Goal: Task Accomplishment & Management: Use online tool/utility

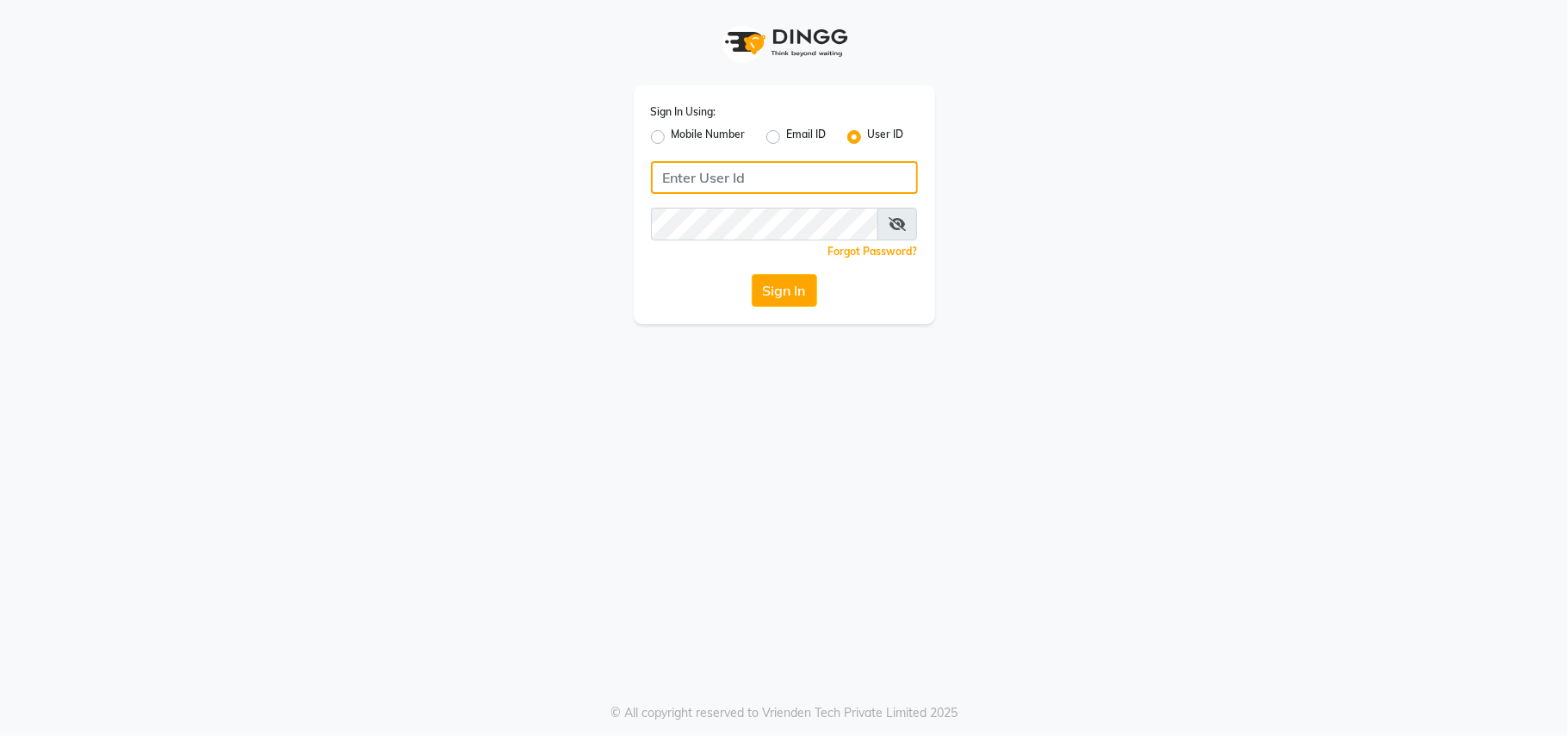
click at [839, 183] on input "Username" at bounding box center [784, 178] width 267 height 33
type input "ravi salon"
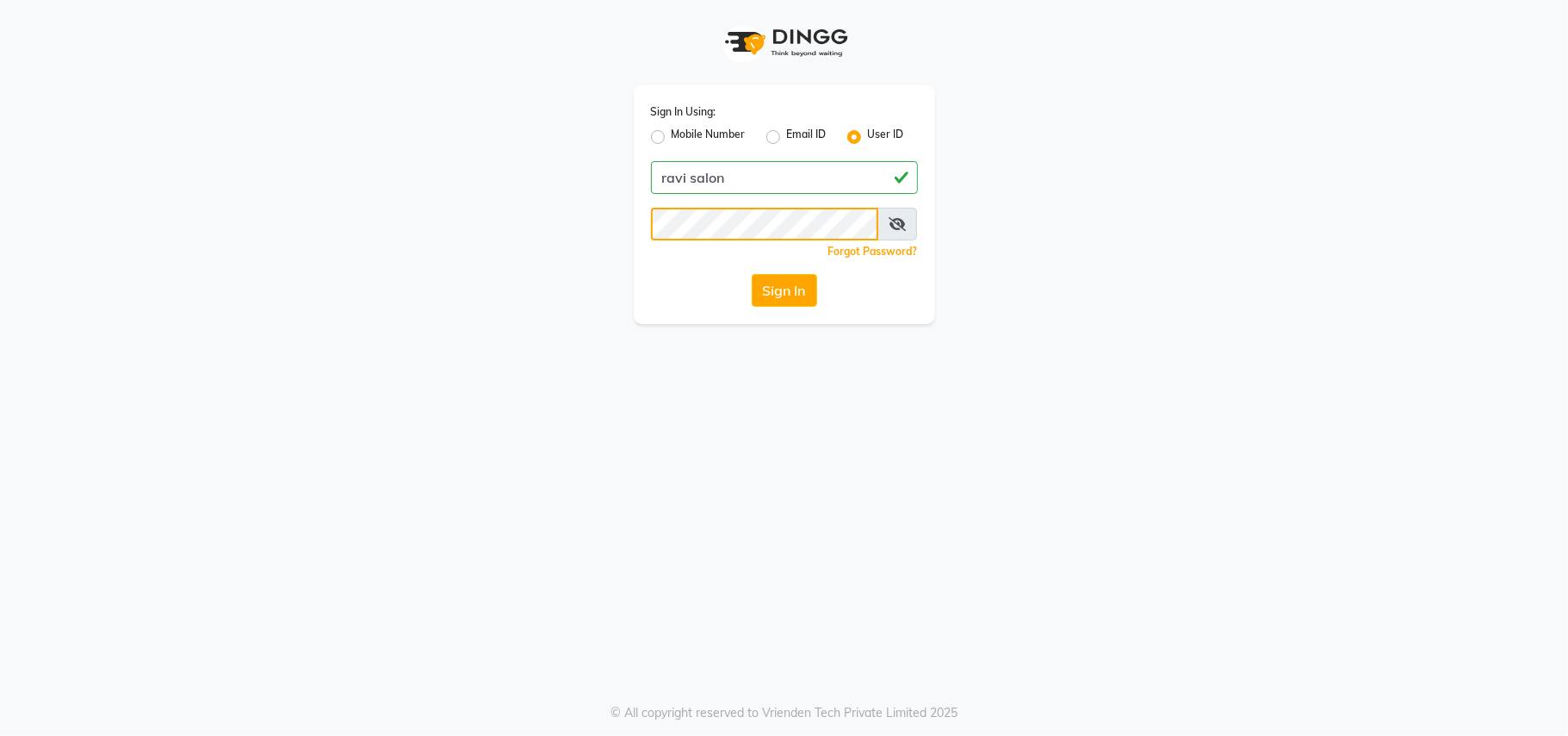
click at [752, 274] on button "Sign In" at bounding box center [785, 291] width 66 height 33
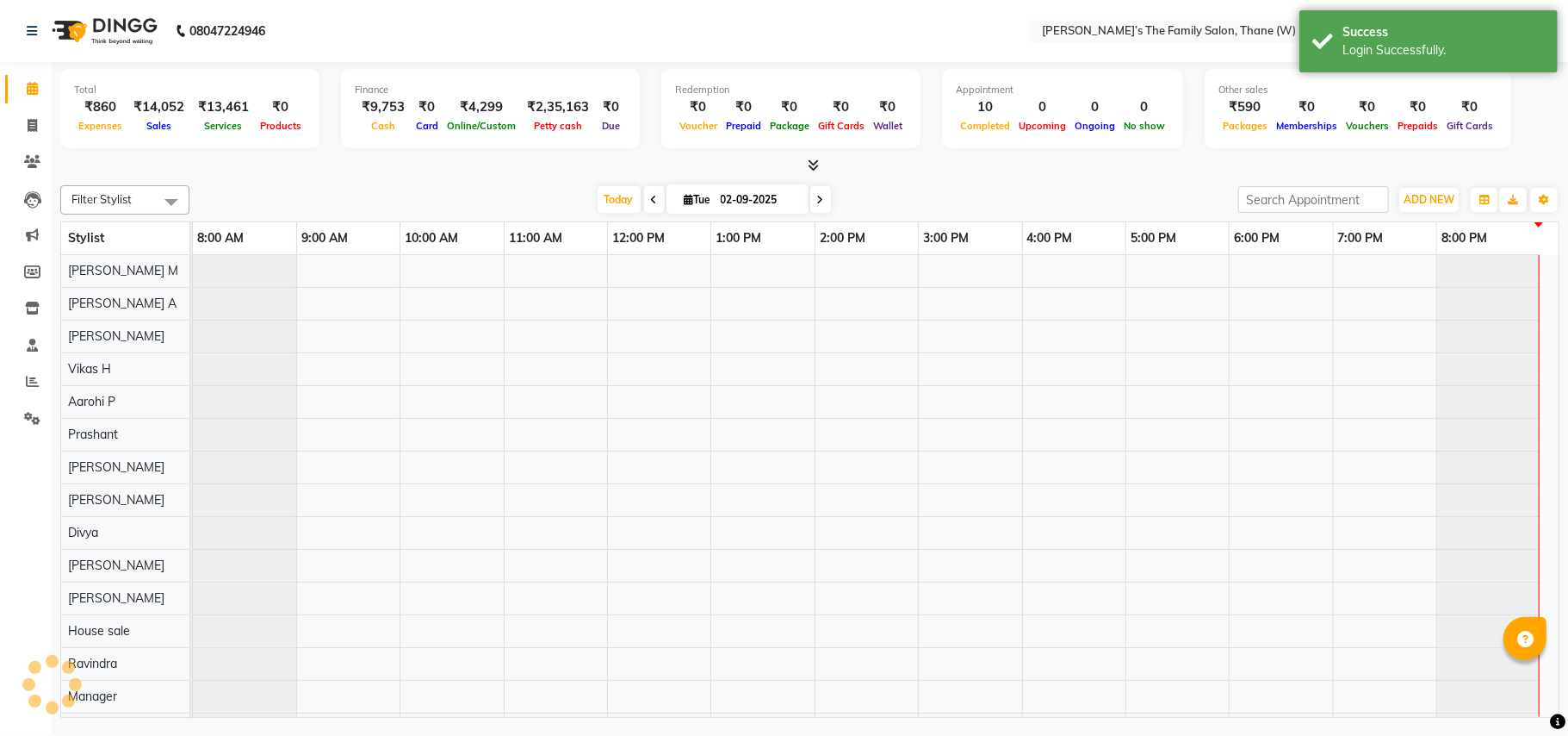
select select "en"
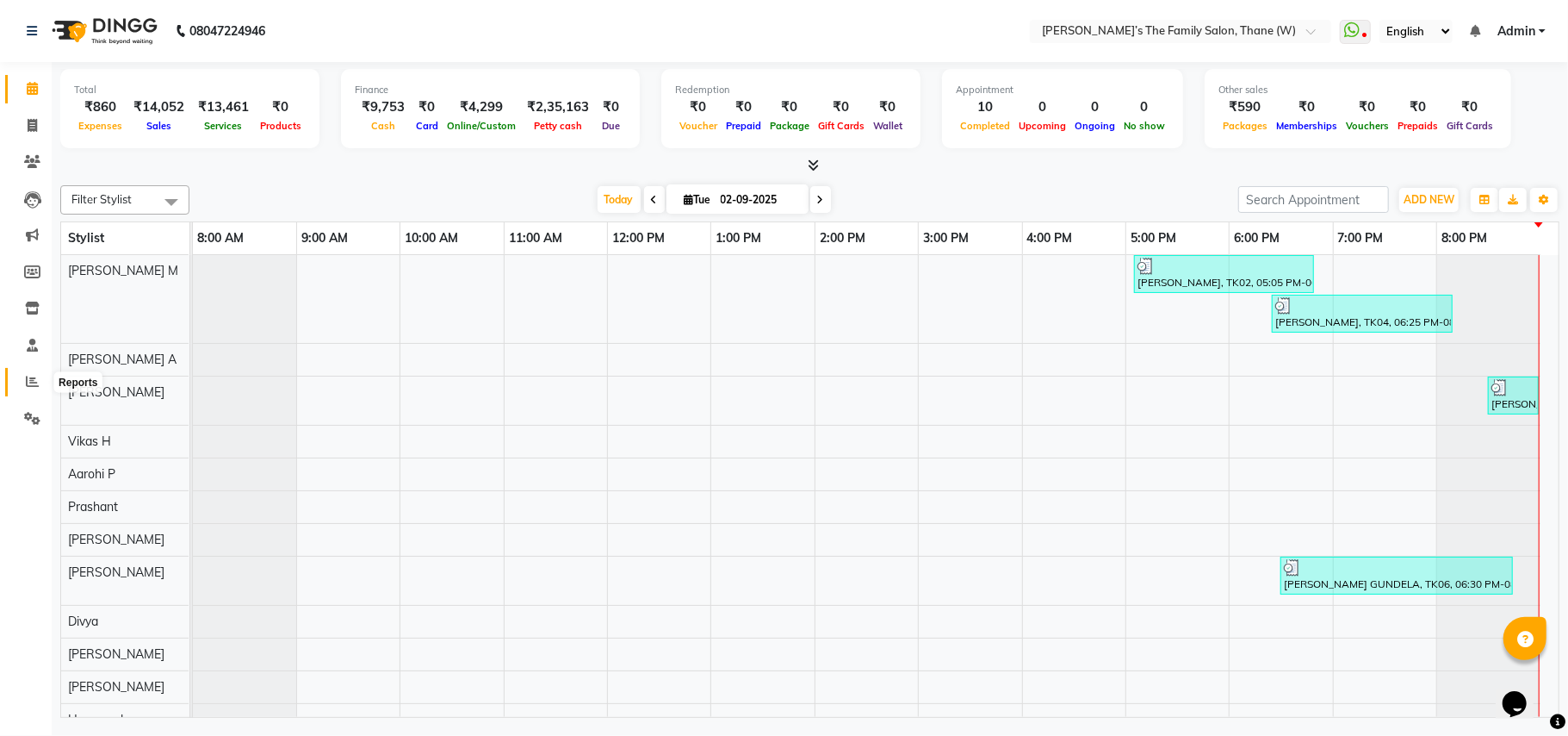
click at [27, 381] on icon at bounding box center [32, 381] width 13 height 13
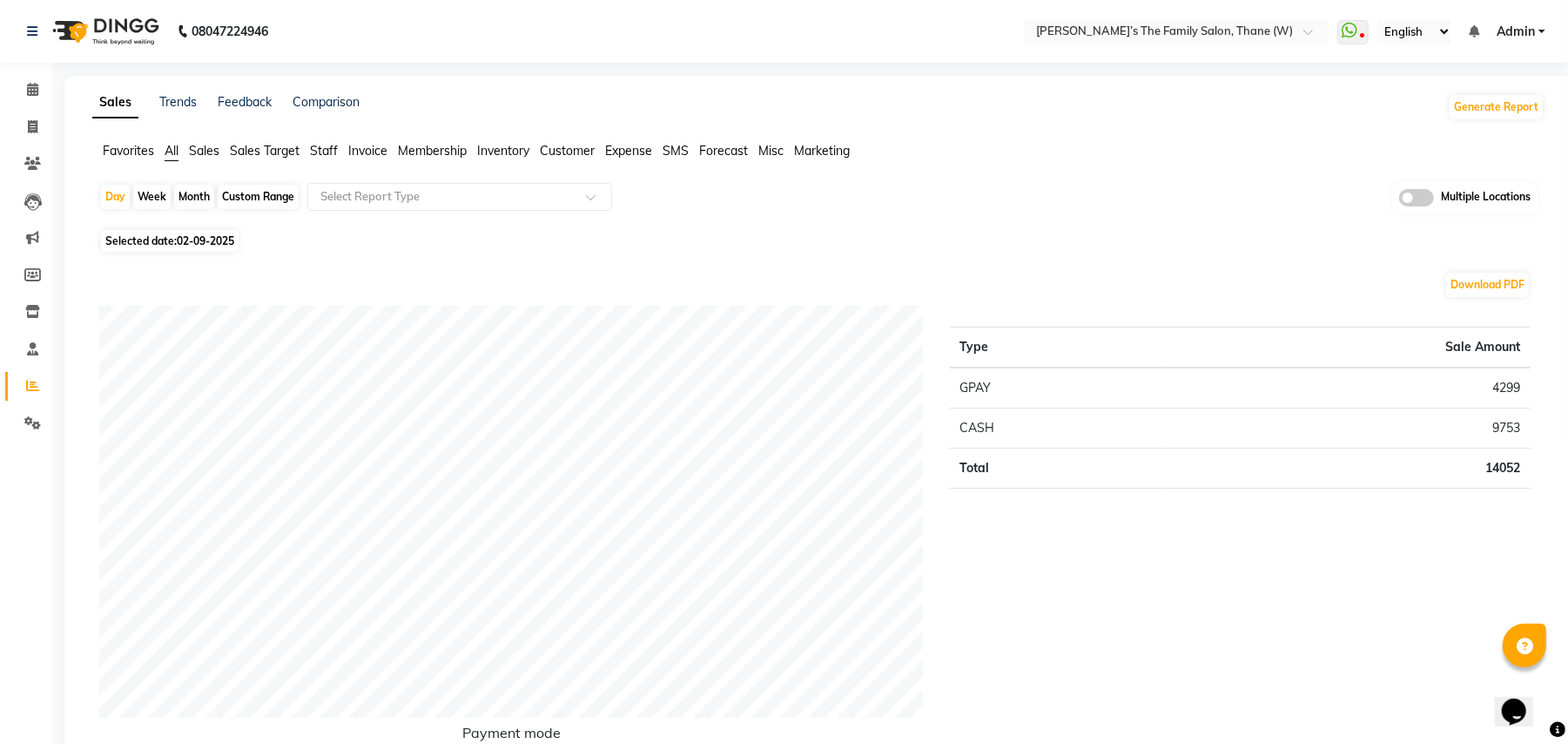
click at [681, 193] on div "Day Week Month Custom Range Select Report Type Multiple Locations" at bounding box center [819, 203] width 1439 height 42
click at [941, 192] on div "Day Week Month Custom Range Select Report Type Multiple Locations" at bounding box center [819, 203] width 1439 height 42
click at [23, 390] on span at bounding box center [32, 387] width 30 height 20
click at [203, 145] on span "Sales" at bounding box center [203, 150] width 30 height 16
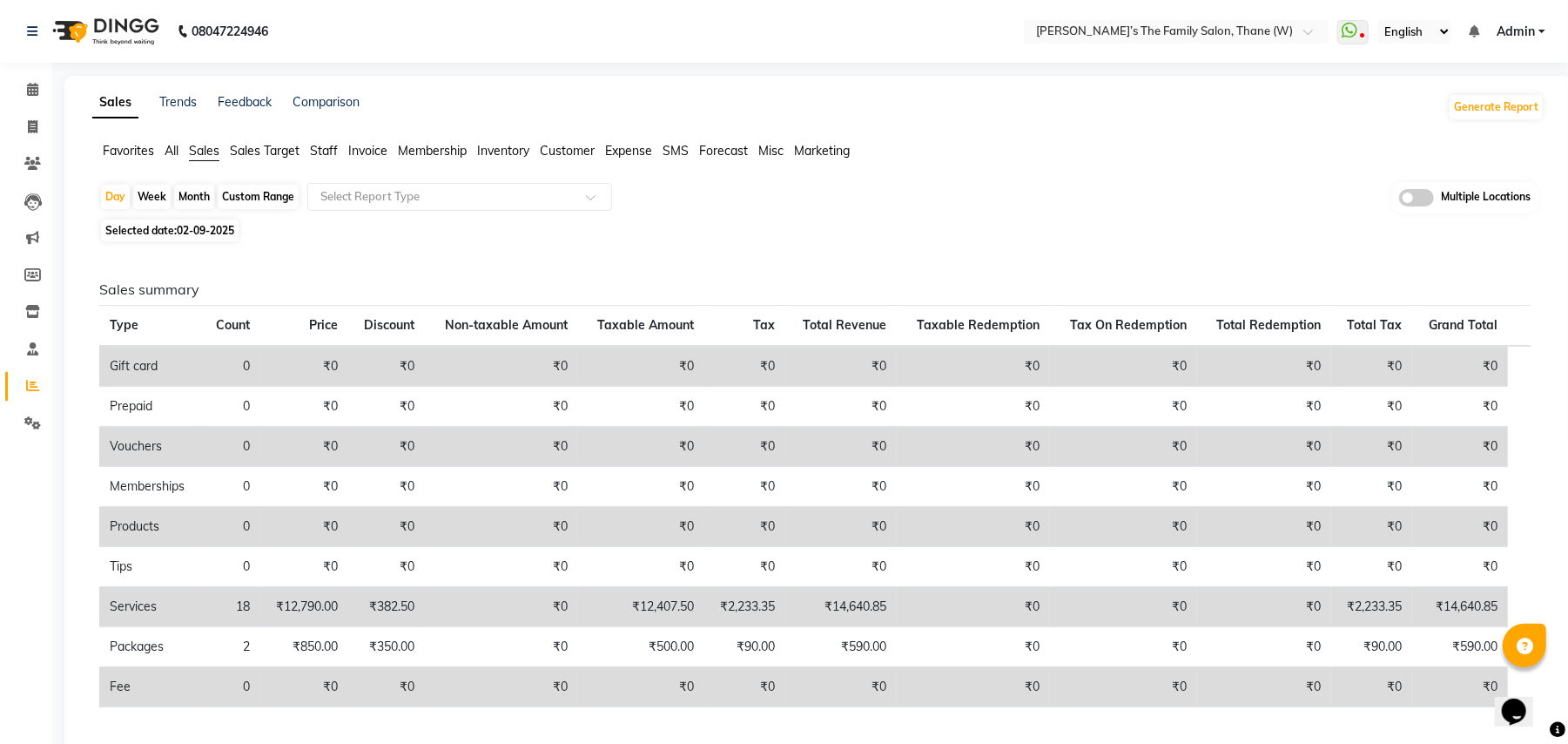
click at [174, 148] on span "All" at bounding box center [171, 150] width 14 height 16
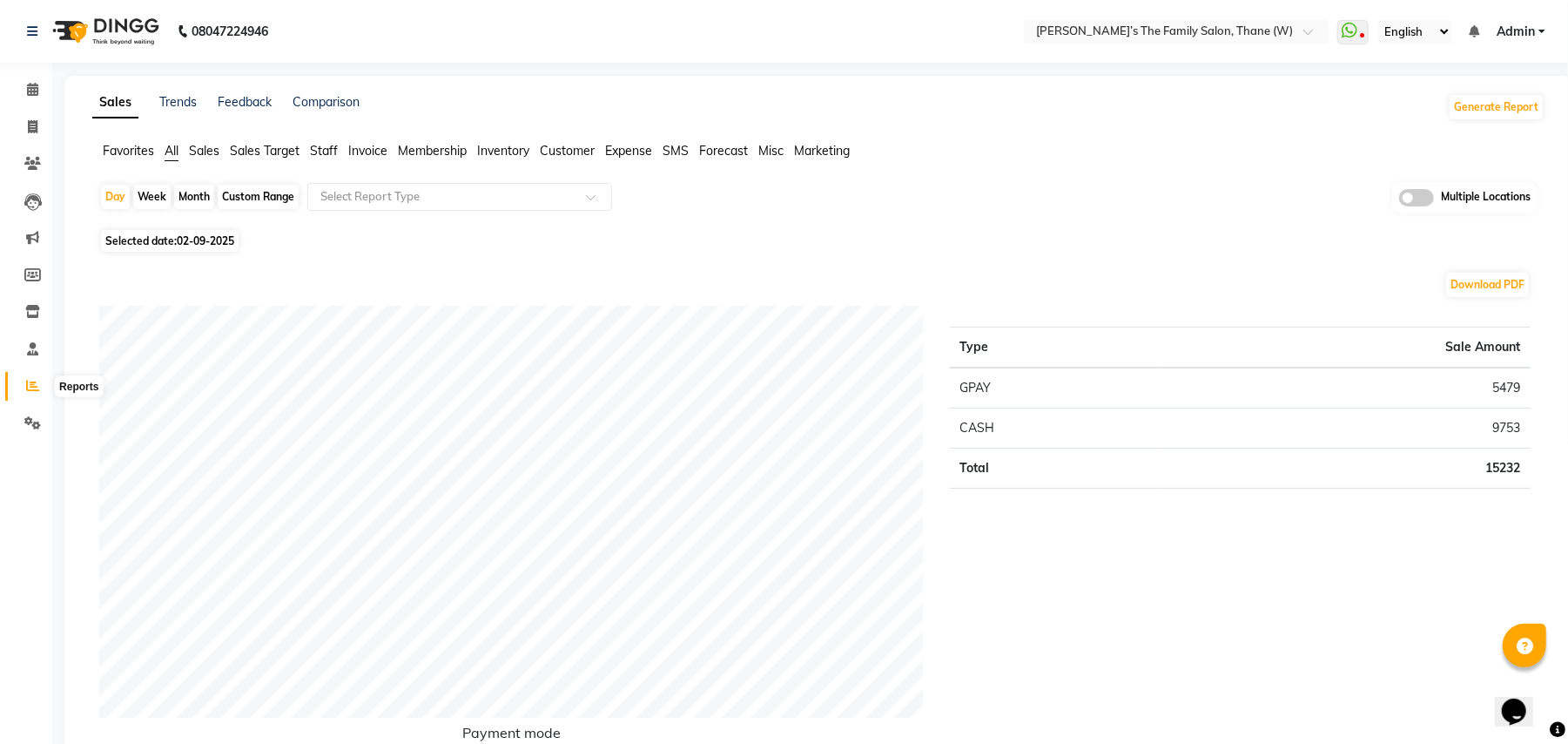
click at [29, 387] on icon at bounding box center [32, 385] width 13 height 13
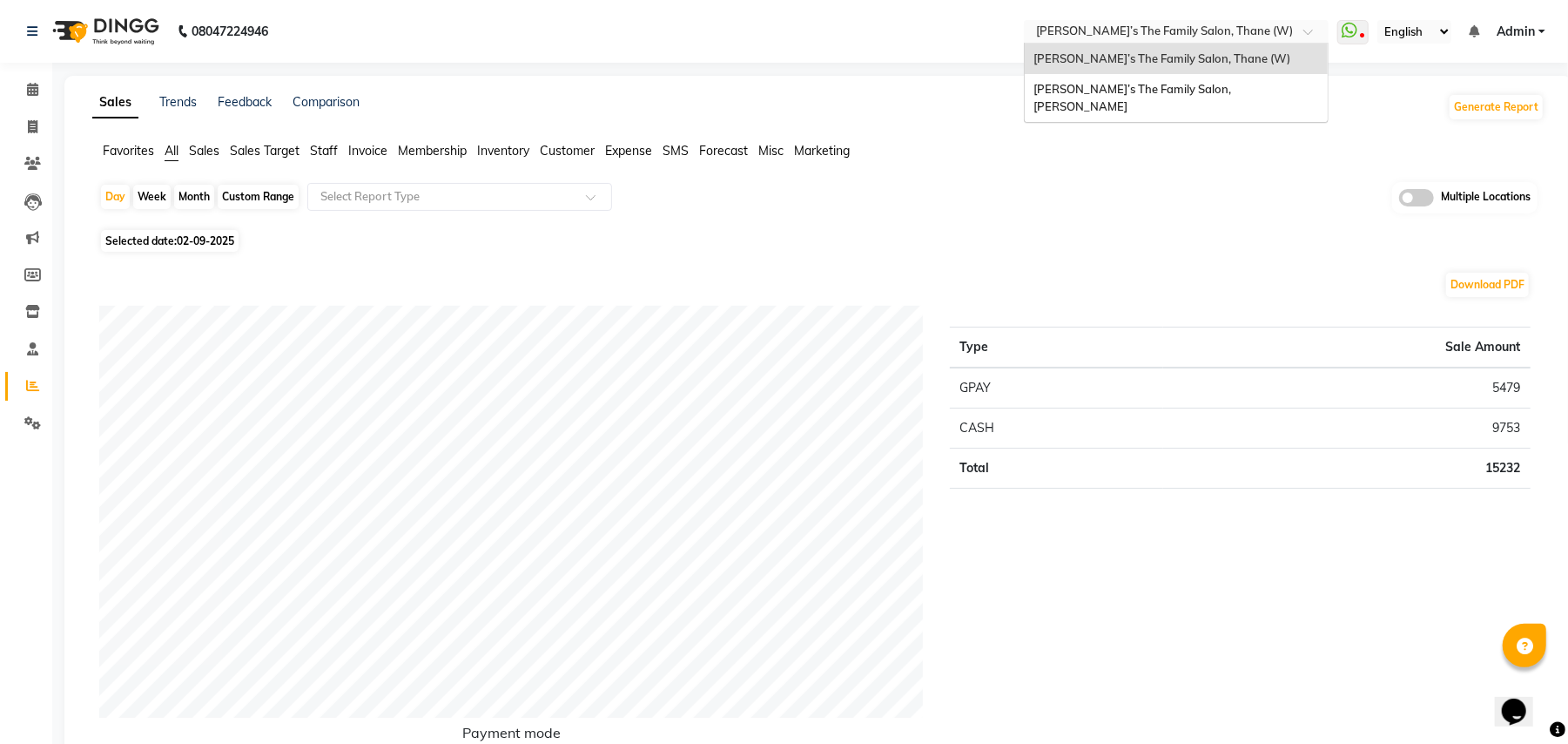
click at [1053, 31] on input "text" at bounding box center [1159, 32] width 252 height 17
click at [1045, 88] on span "[PERSON_NAME]’s The Family Salon, [PERSON_NAME]" at bounding box center [1134, 98] width 201 height 31
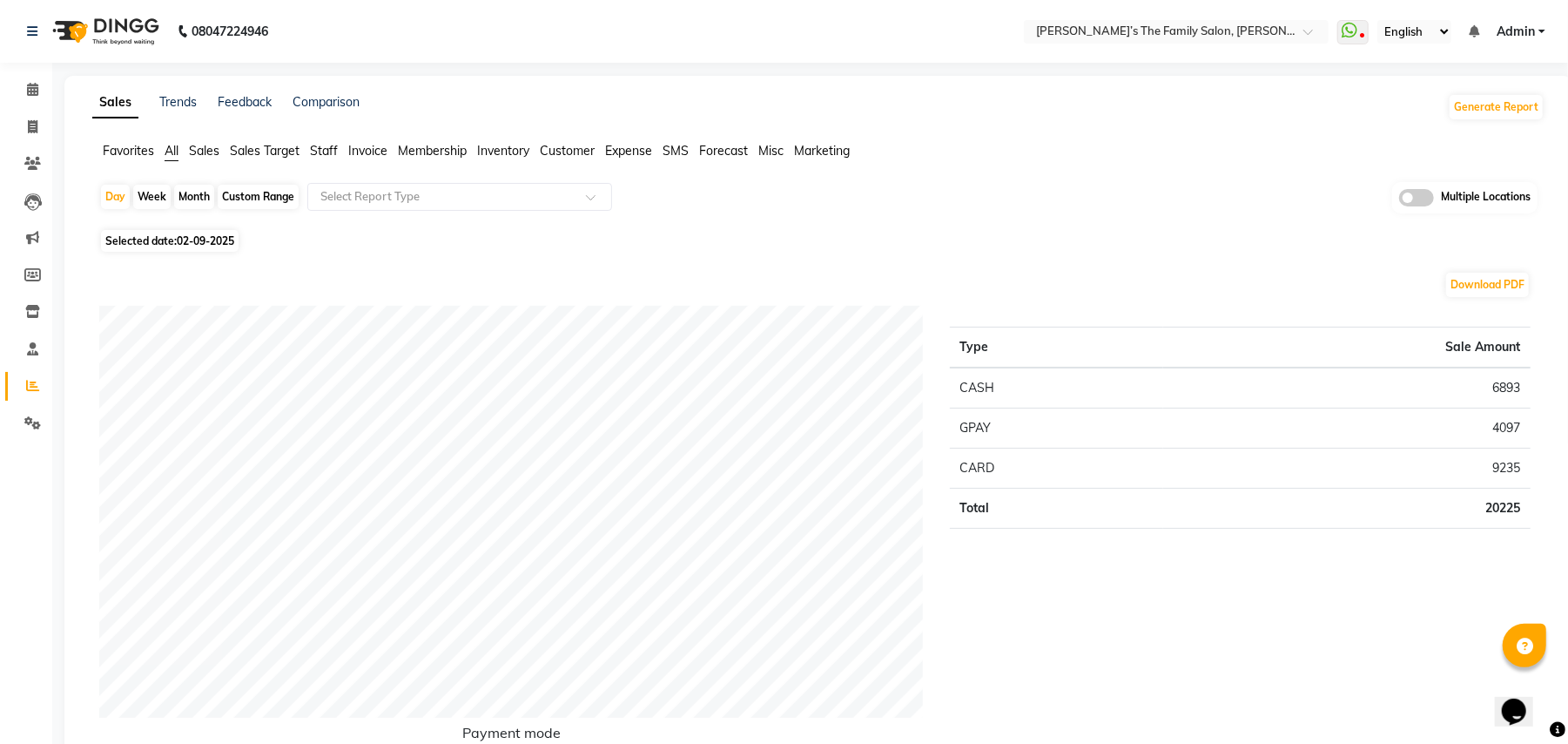
click at [29, 385] on icon at bounding box center [32, 385] width 13 height 13
click at [172, 157] on span "All" at bounding box center [171, 150] width 14 height 16
click at [373, 146] on span "Invoice" at bounding box center [367, 150] width 40 height 16
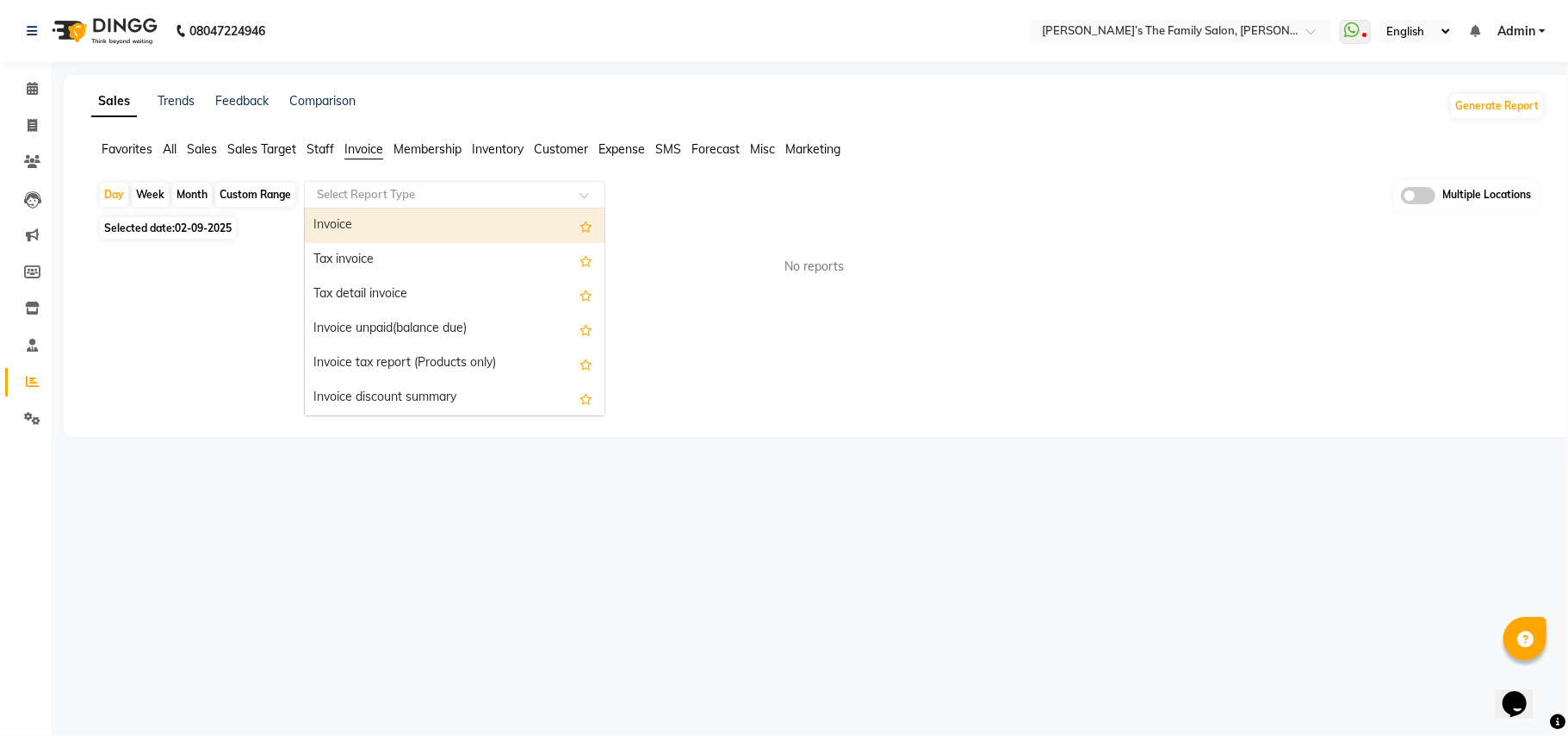
click at [362, 199] on input "text" at bounding box center [437, 194] width 248 height 17
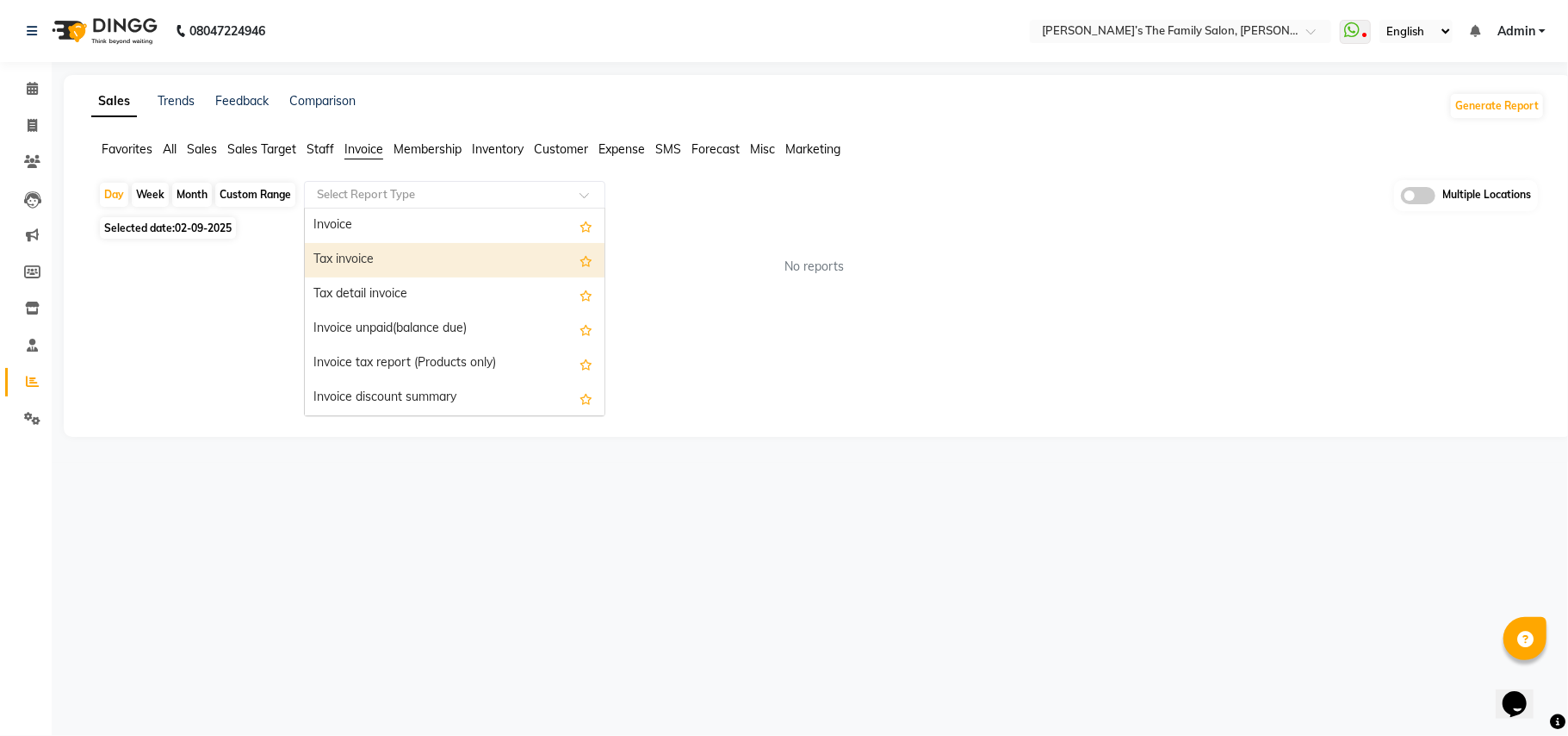
click at [352, 256] on div "Tax invoice" at bounding box center [454, 261] width 300 height 35
select select "full_report"
select select "csv"
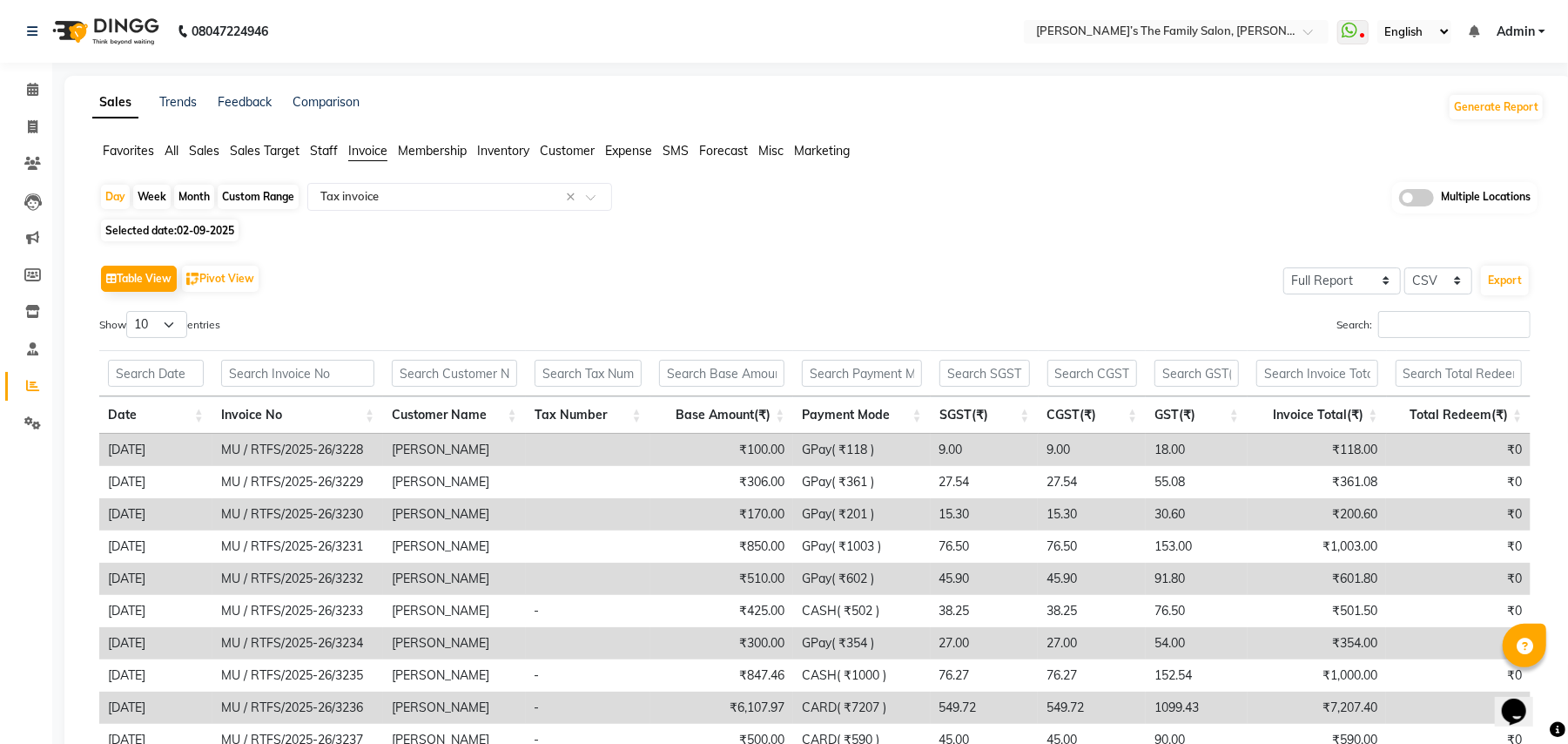
click at [183, 192] on div "Month" at bounding box center [194, 197] width 41 height 24
select select "9"
select select "2025"
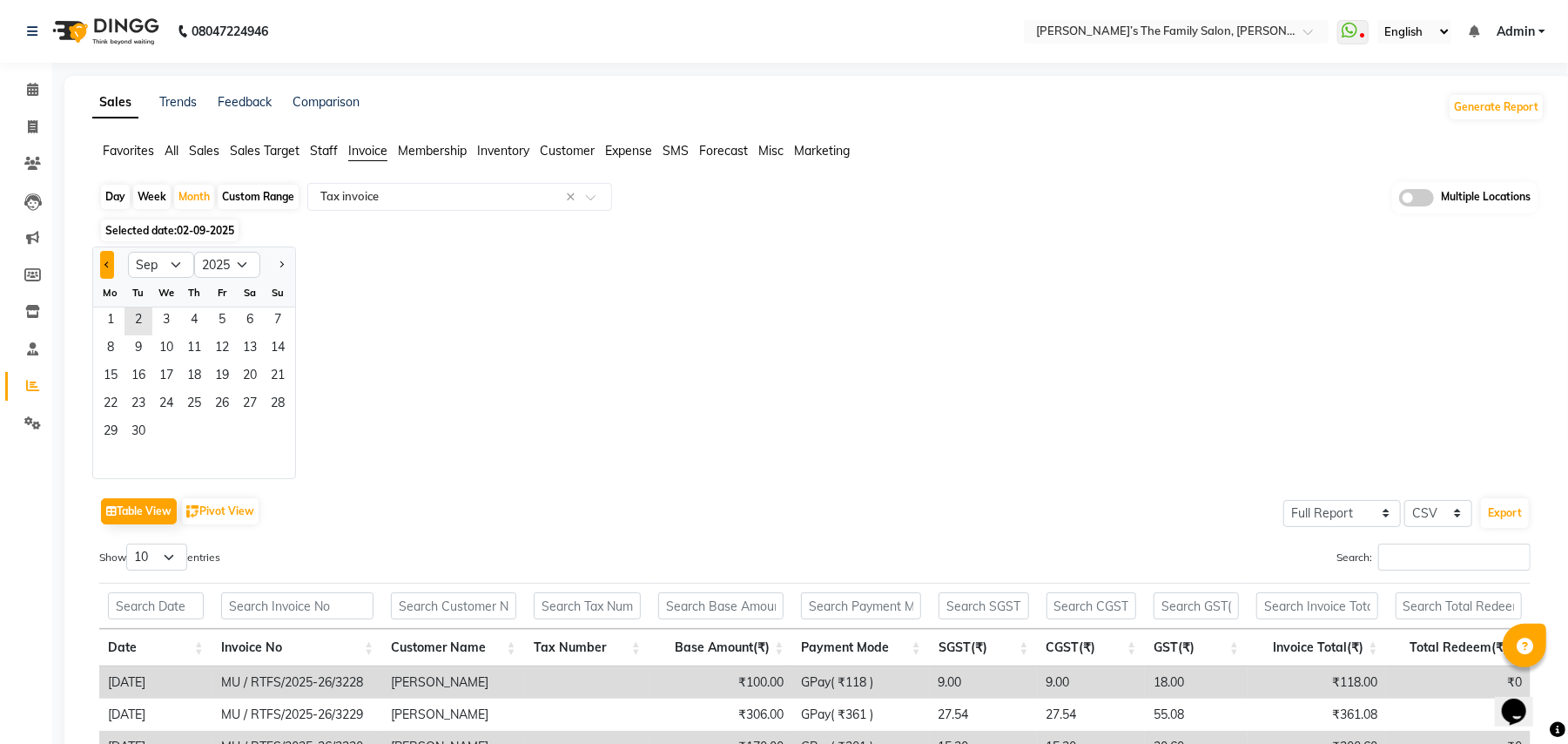
click at [109, 265] on span "Previous month" at bounding box center [108, 263] width 6 height 6
select select "8"
click at [232, 325] on span "1" at bounding box center [222, 321] width 28 height 28
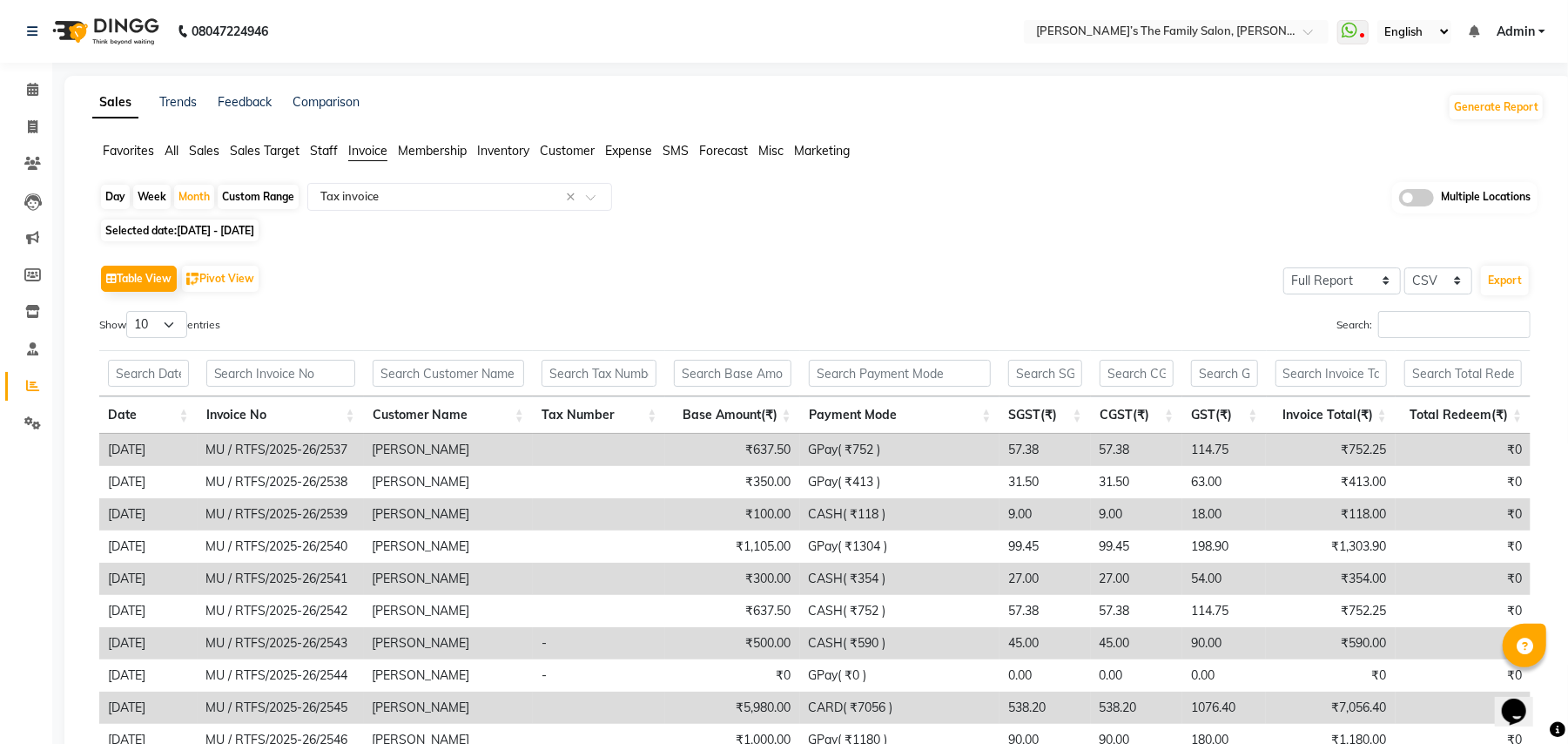
click at [430, 289] on div "Table View Pivot View Select Full Report Filtered Report Select CSV PDF Export" at bounding box center [815, 279] width 1432 height 37
click at [1221, 37] on input "text" at bounding box center [1159, 32] width 252 height 17
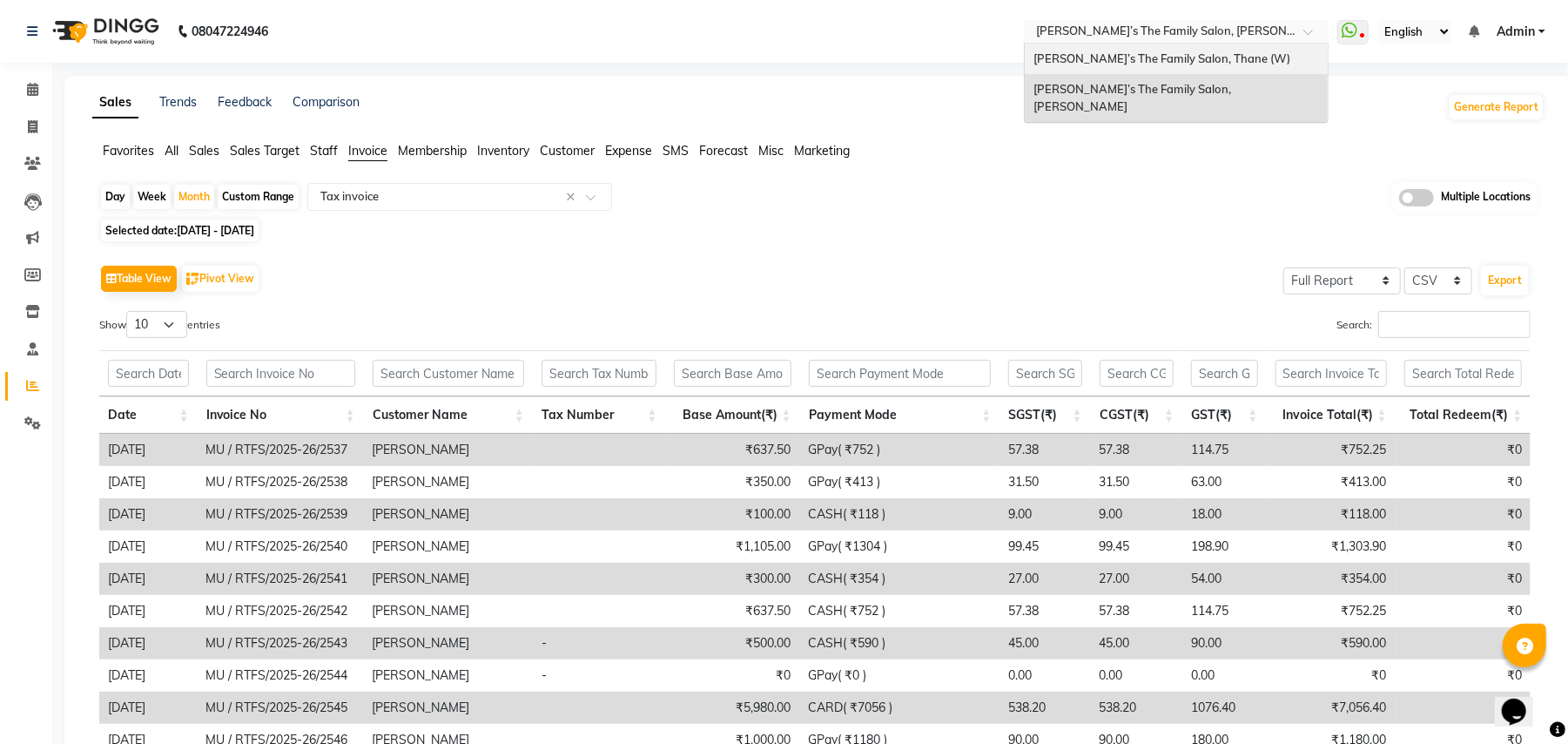
click at [1203, 57] on span "[PERSON_NAME]’s The Family Salon, Thane (W)" at bounding box center [1162, 58] width 257 height 14
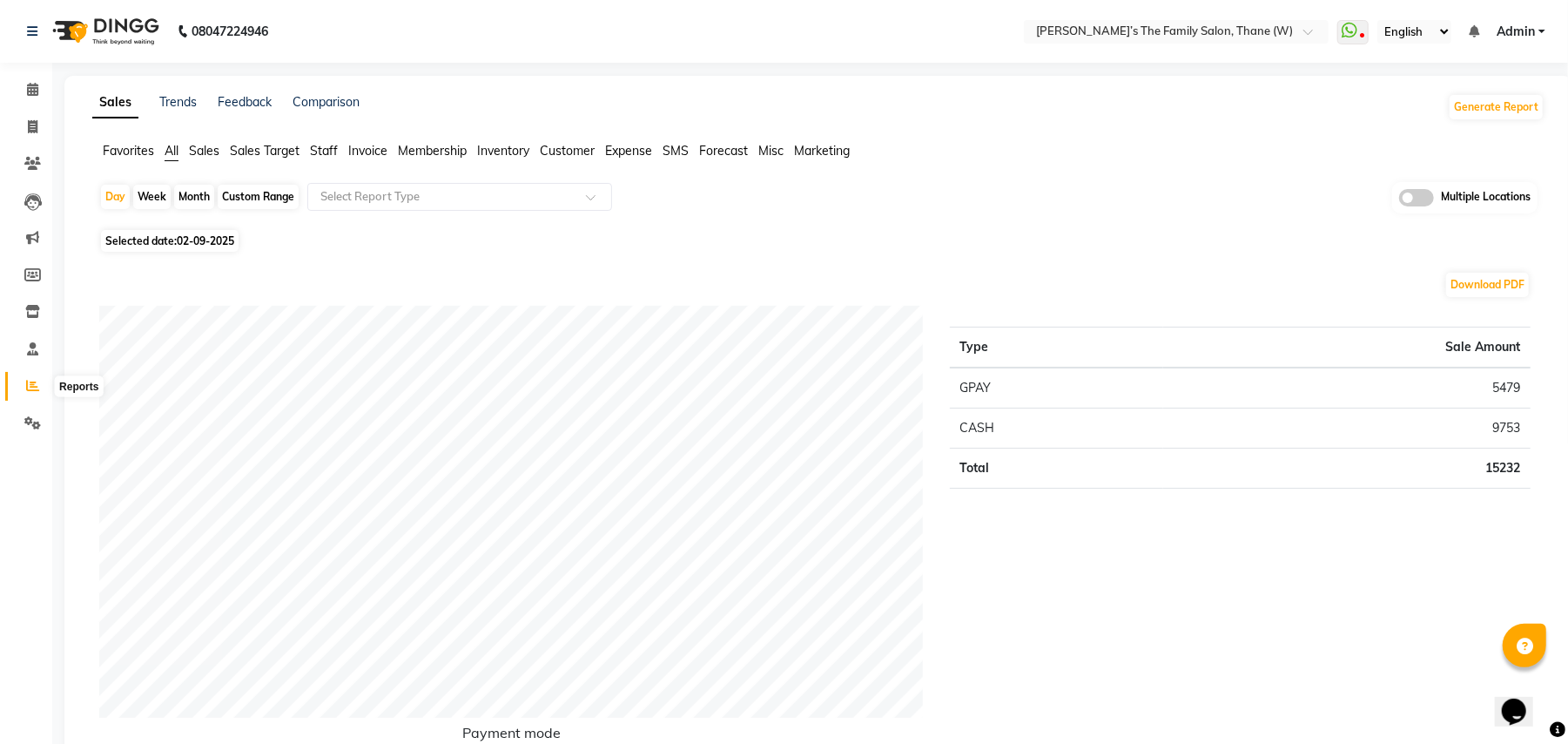
click at [28, 383] on icon at bounding box center [32, 385] width 13 height 13
click at [362, 147] on span "Invoice" at bounding box center [367, 150] width 40 height 16
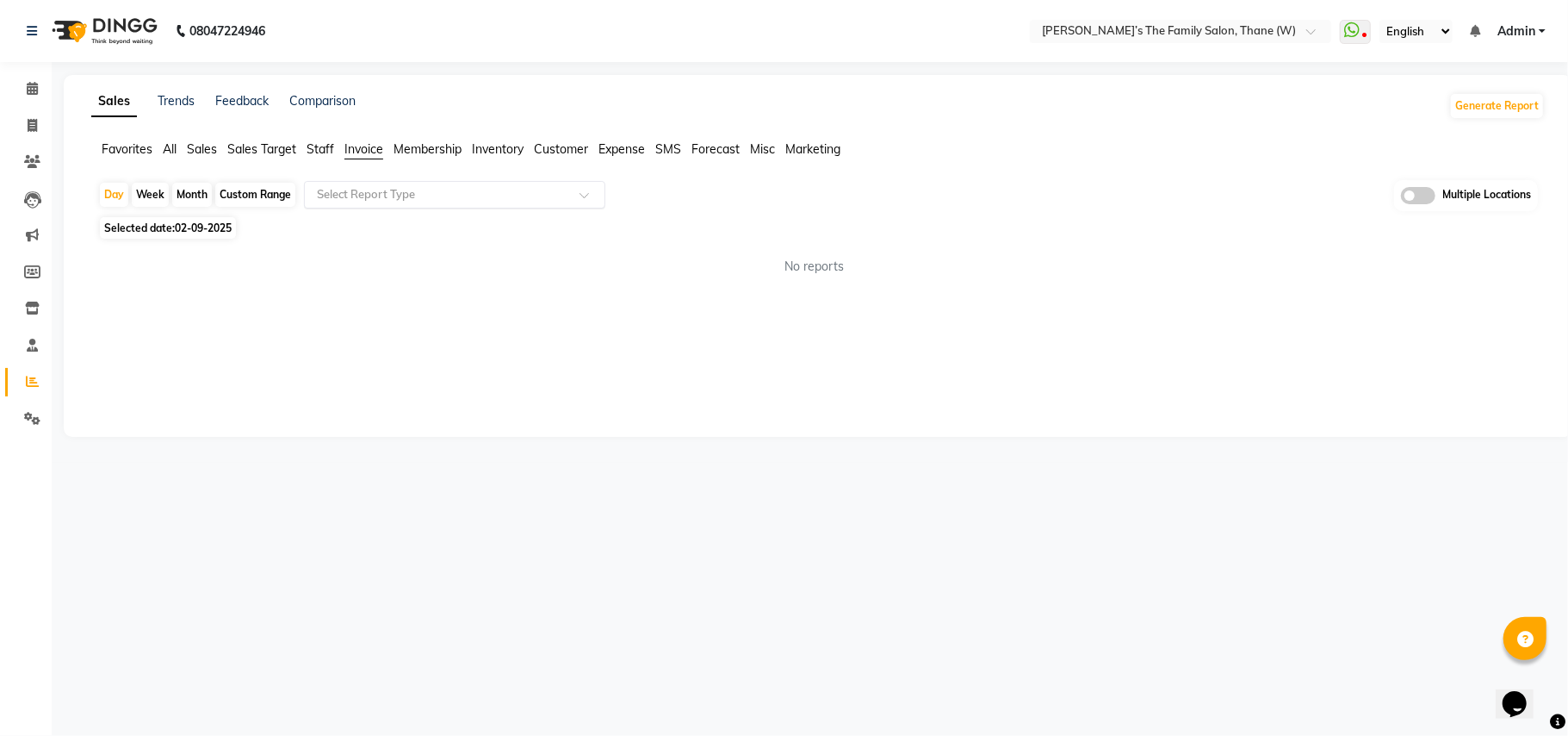
click at [377, 197] on input "text" at bounding box center [437, 194] width 248 height 17
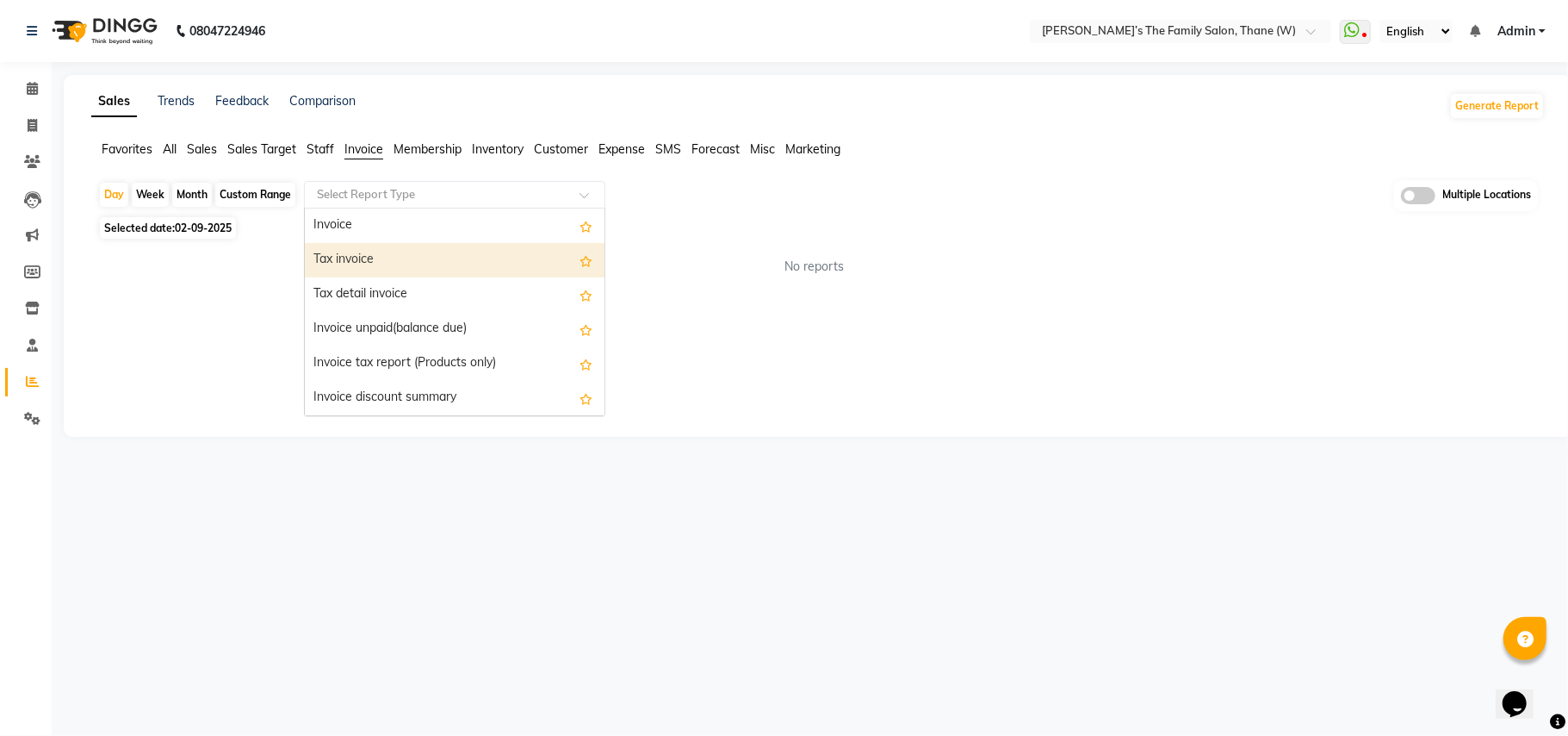
click at [369, 261] on div "Tax invoice" at bounding box center [454, 261] width 300 height 35
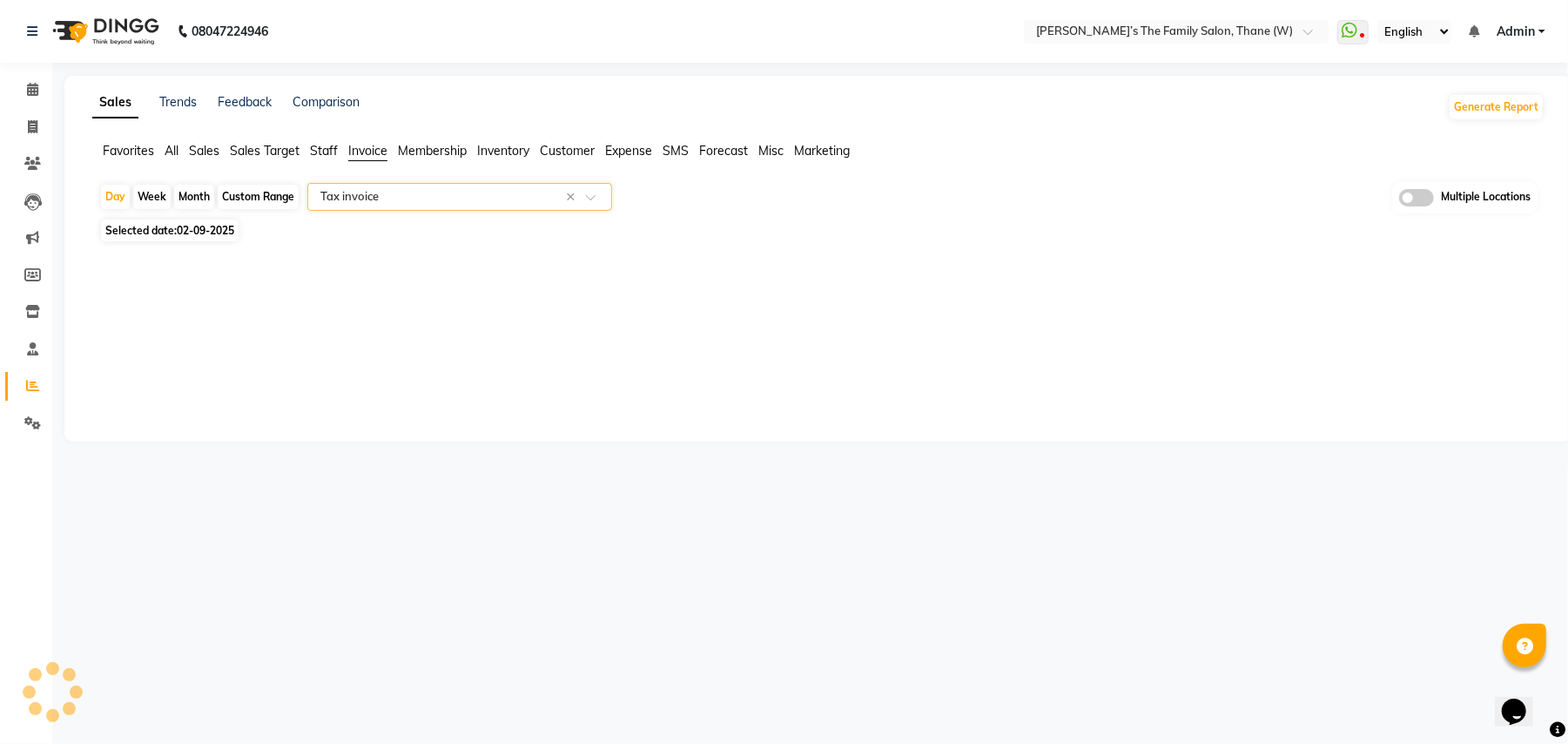
select select "full_report"
select select "csv"
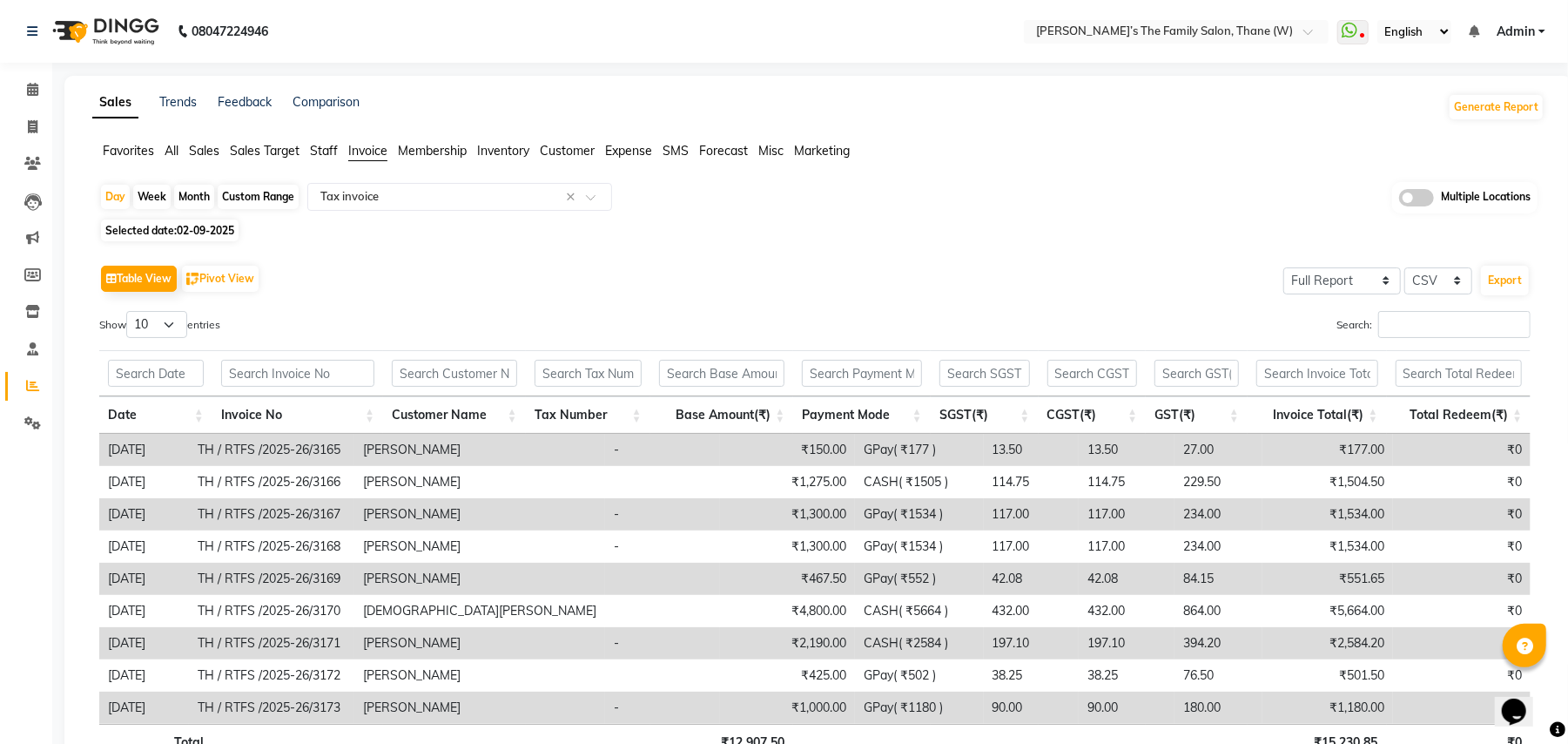
click at [196, 202] on div "Month" at bounding box center [194, 197] width 41 height 24
select select "9"
select select "2025"
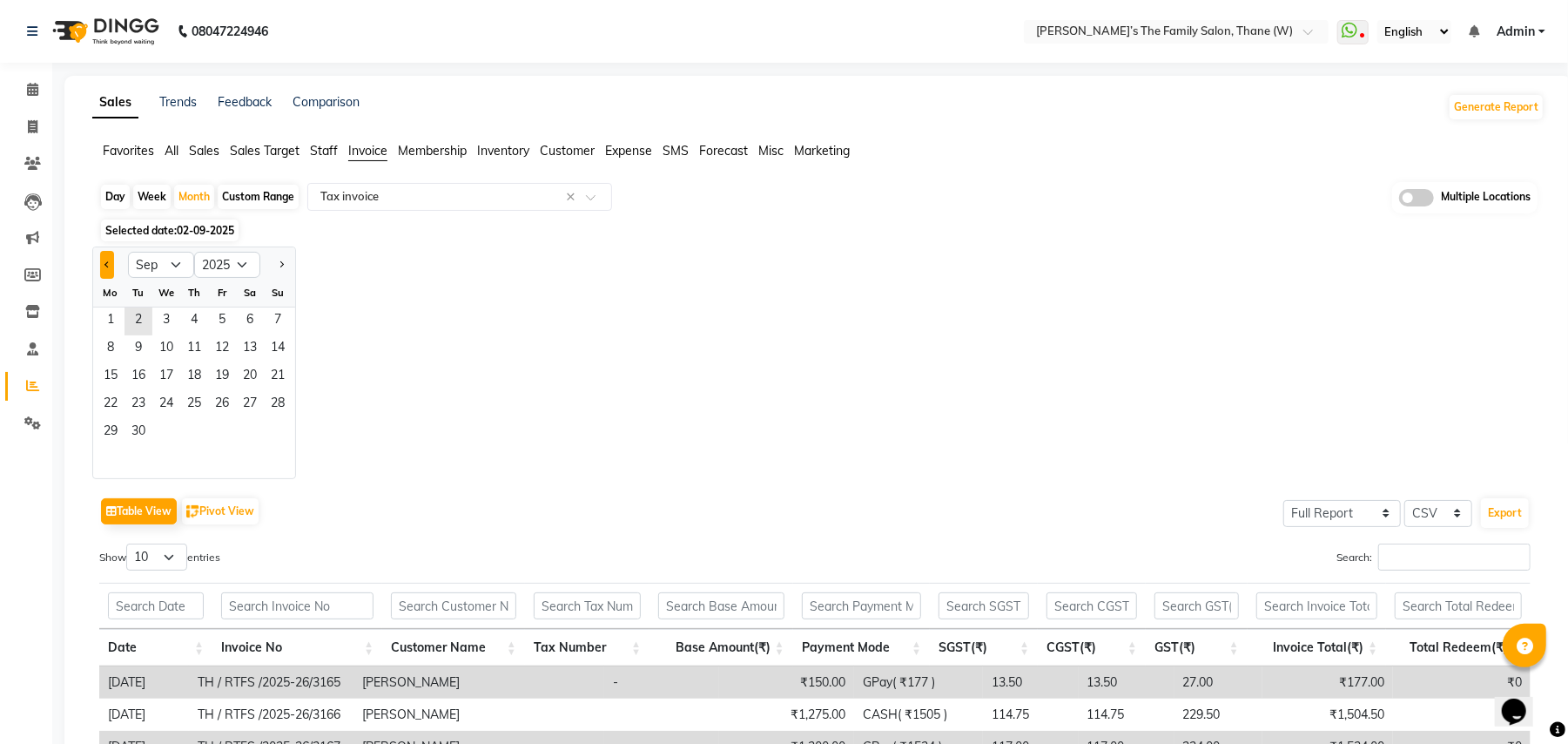
click at [105, 268] on button "Previous month" at bounding box center [107, 264] width 14 height 28
select select "8"
click at [225, 325] on span "1" at bounding box center [222, 321] width 28 height 28
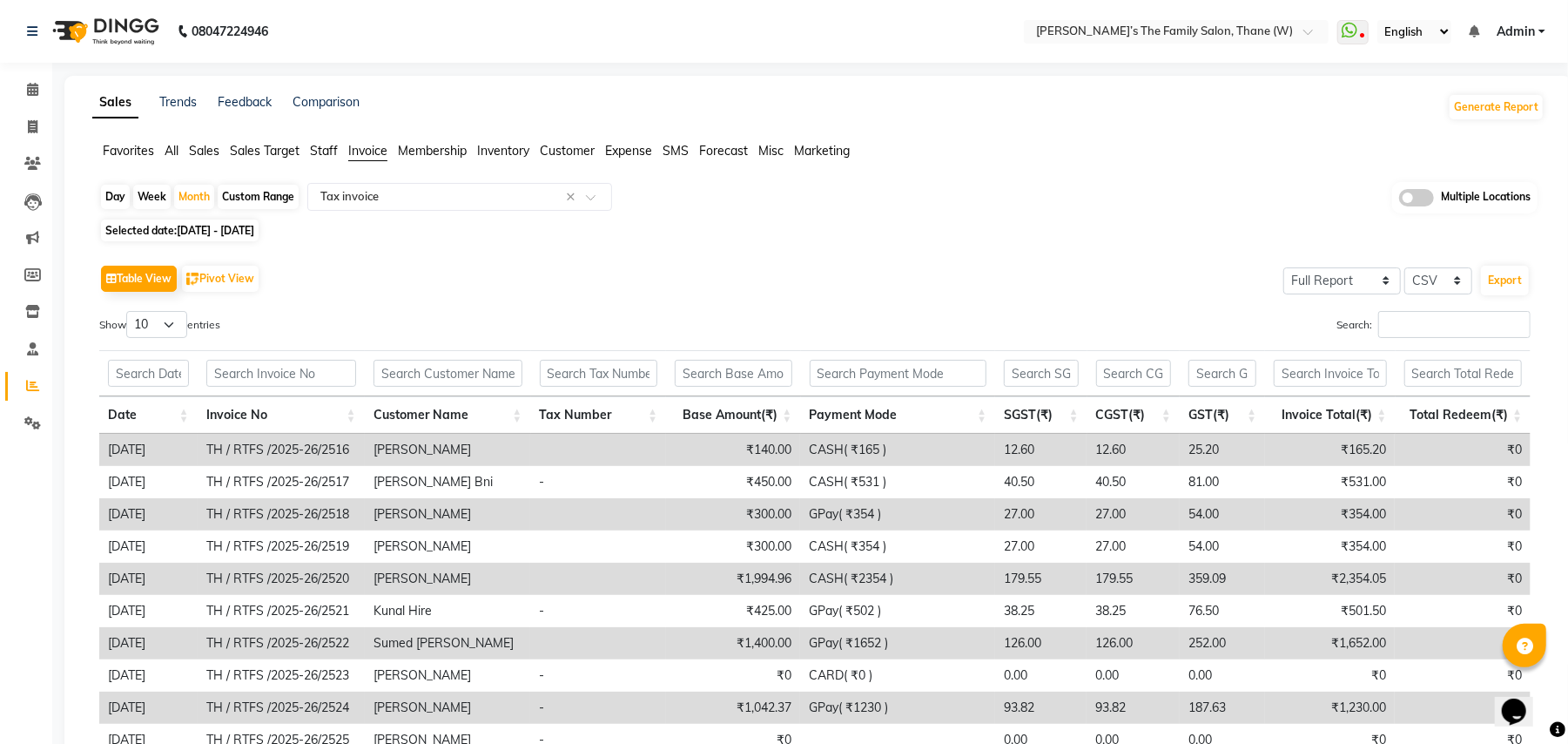
click at [460, 276] on div "Table View Pivot View Select Full Report Filtered Report Select CSV PDF Export" at bounding box center [815, 279] width 1432 height 37
click at [1510, 281] on button "Export" at bounding box center [1505, 280] width 48 height 29
click at [1080, 216] on div "Day Week Month Custom Range Select Report Type × Tax invoice × Multiple Locatio…" at bounding box center [819, 513] width 1453 height 662
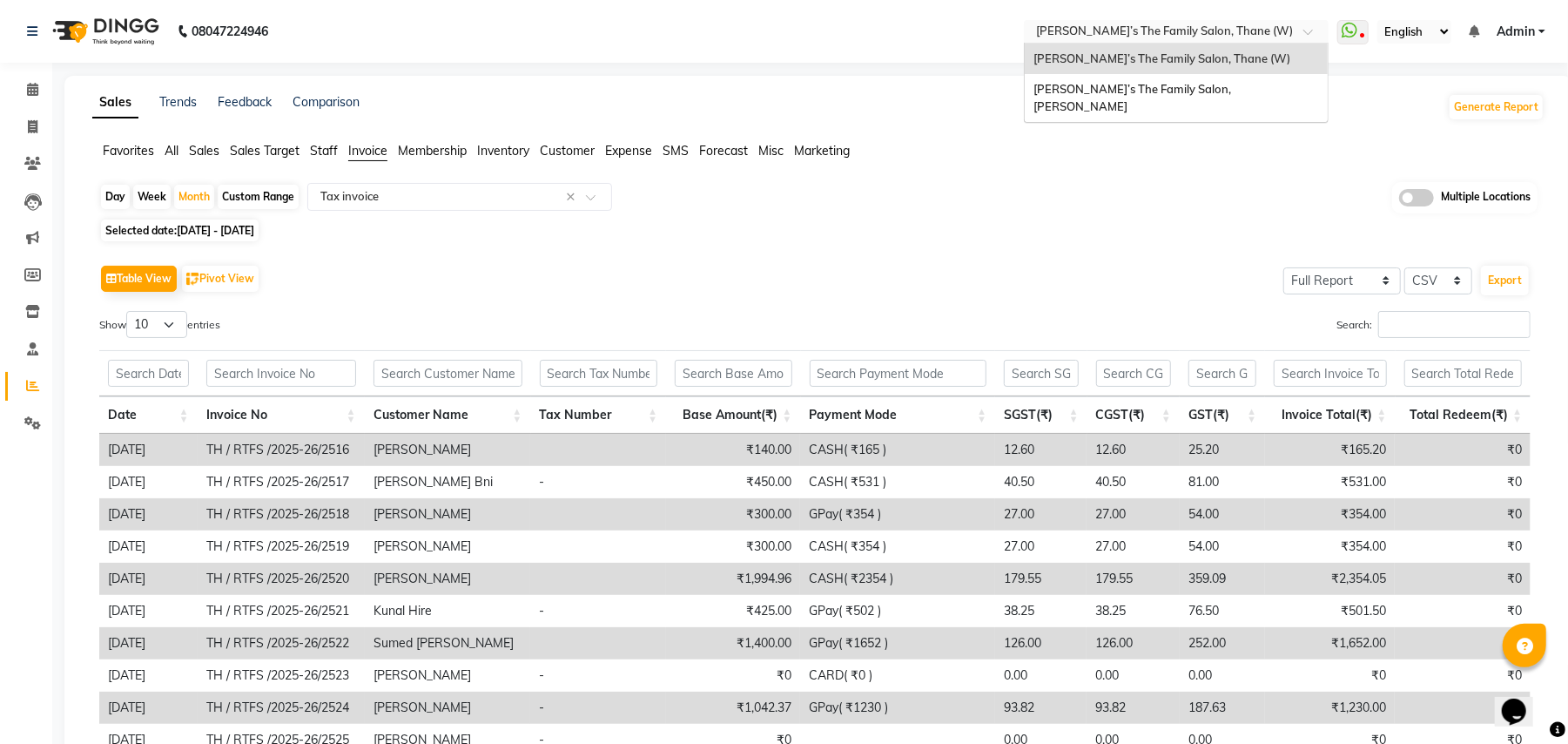
click at [1179, 36] on input "text" at bounding box center [1159, 32] width 252 height 17
click at [1160, 87] on span "[PERSON_NAME]’s The Family Salon, [PERSON_NAME]" at bounding box center [1134, 98] width 201 height 31
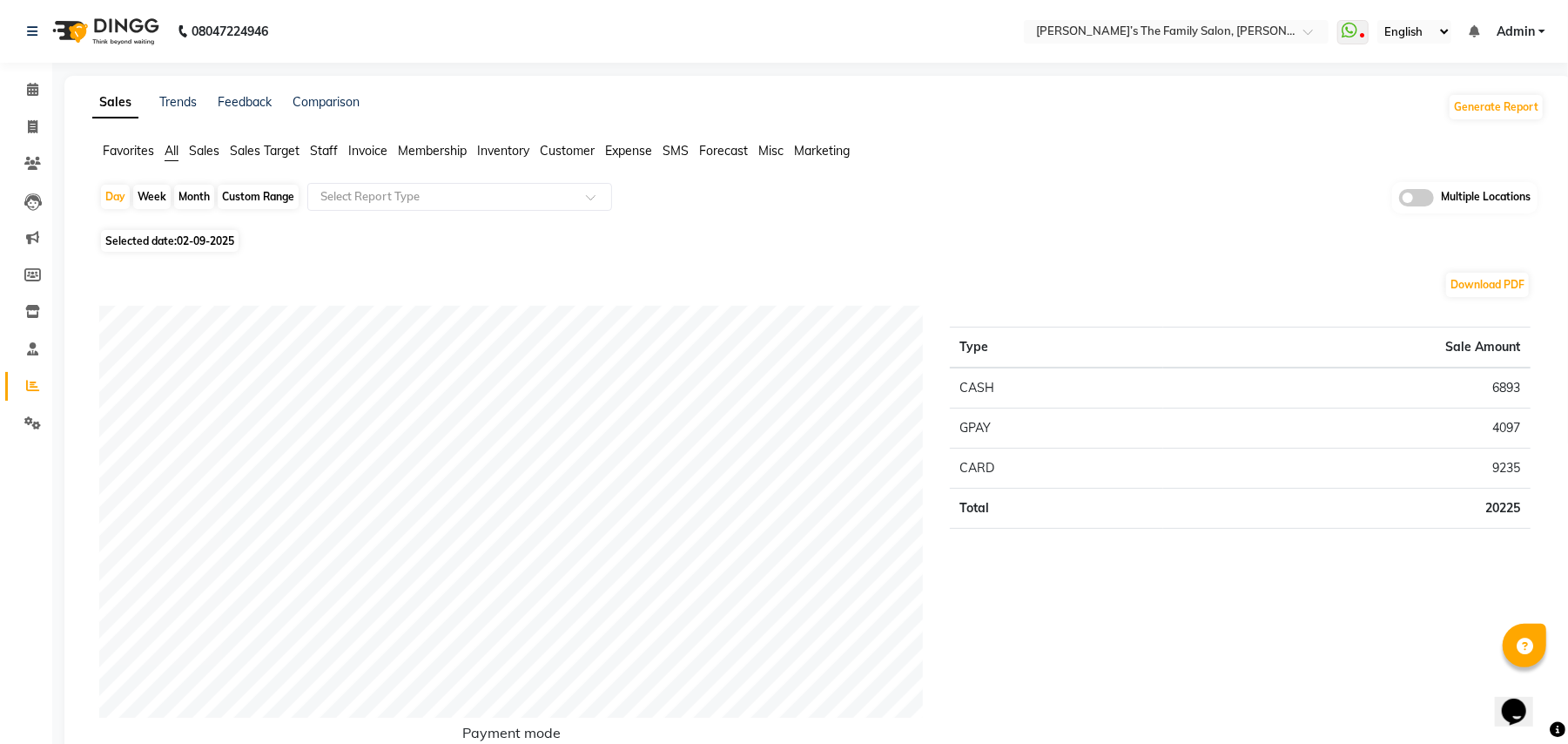
click at [192, 200] on div "Month" at bounding box center [194, 197] width 41 height 24
select select "9"
select select "2025"
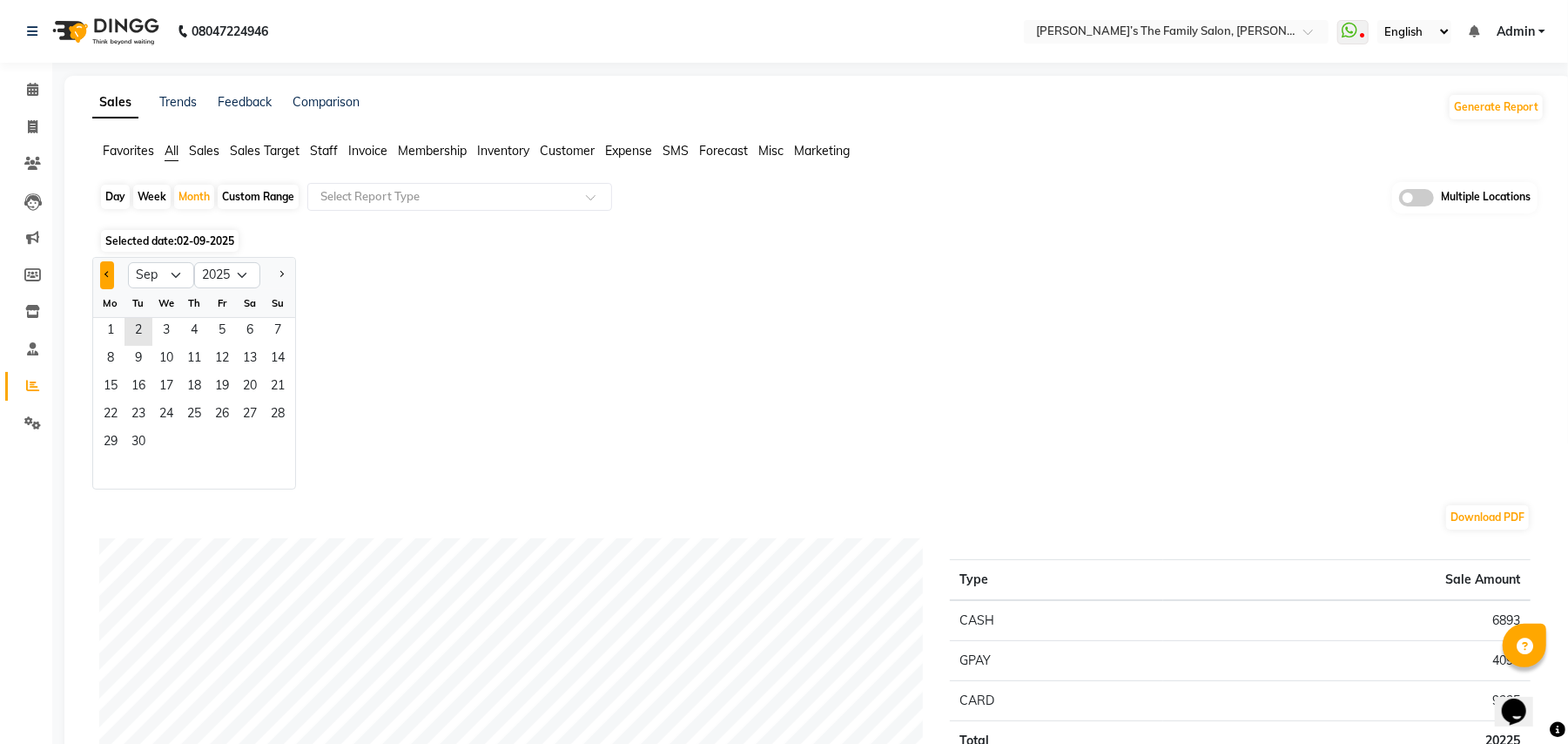
click at [109, 277] on button "Previous month" at bounding box center [107, 275] width 14 height 28
select select "8"
click at [210, 321] on span "1" at bounding box center [222, 331] width 28 height 28
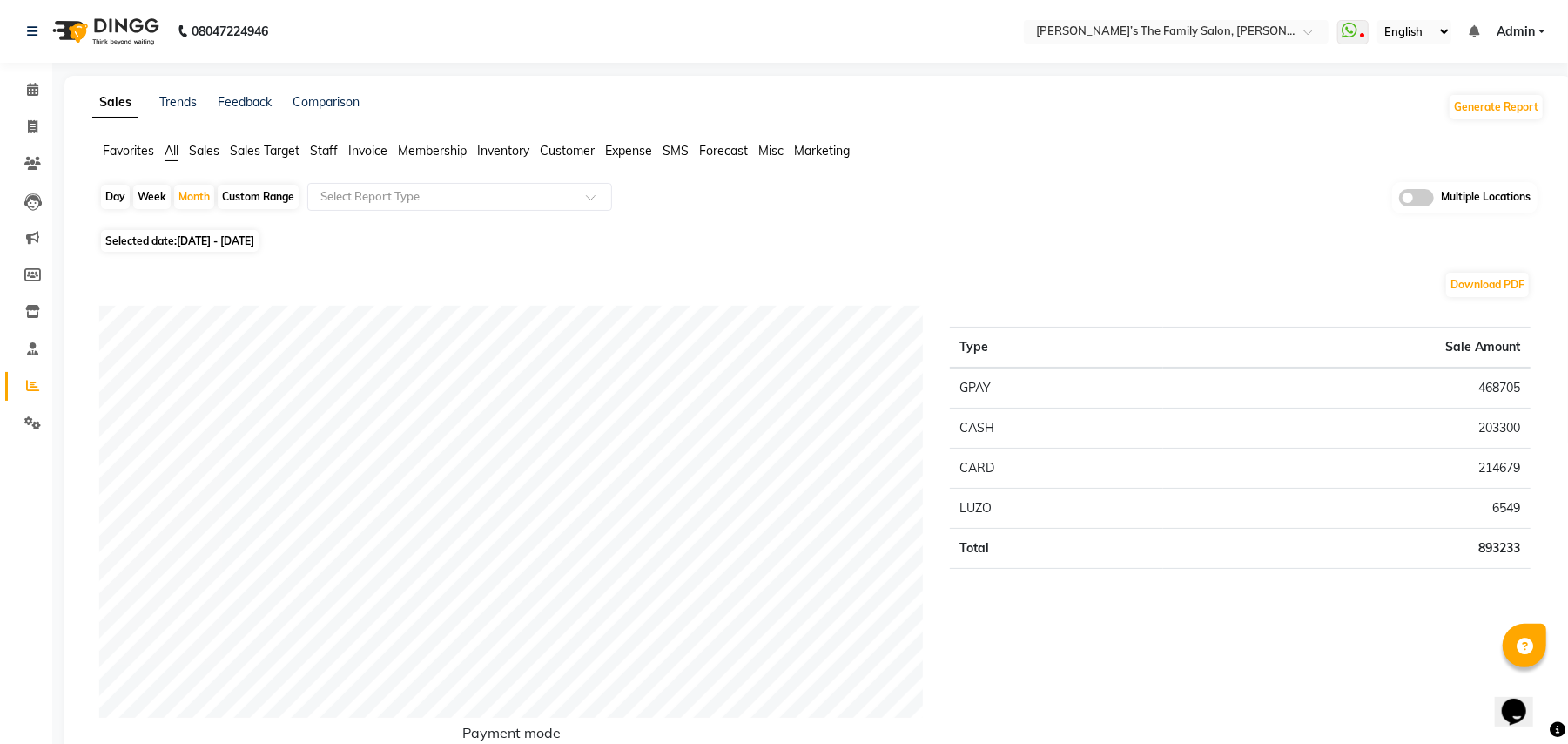
click at [366, 150] on span "Invoice" at bounding box center [367, 150] width 40 height 16
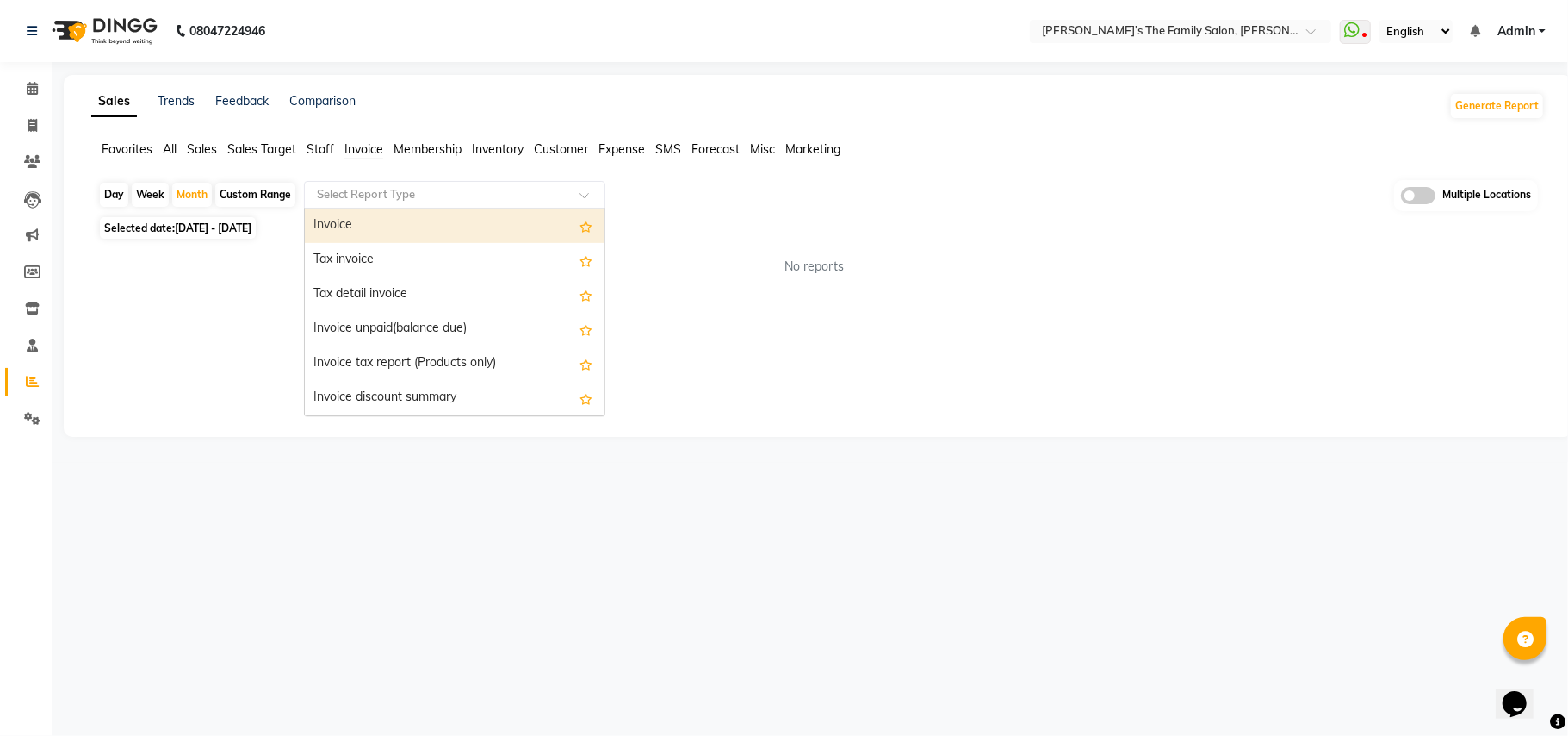
click at [373, 193] on input "text" at bounding box center [437, 194] width 248 height 17
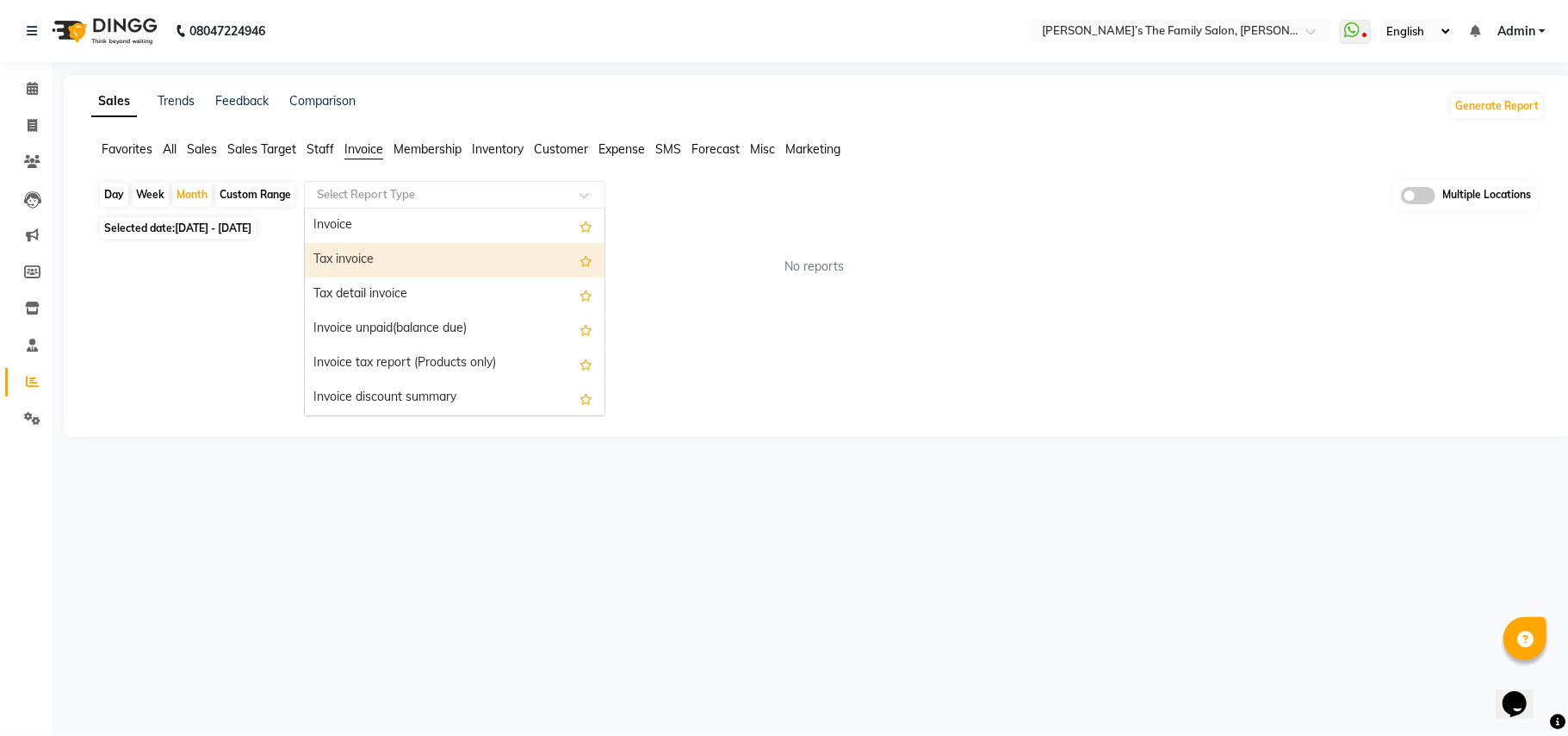
click at [366, 260] on div "Tax invoice" at bounding box center [454, 261] width 300 height 35
select select "full_report"
select select "csv"
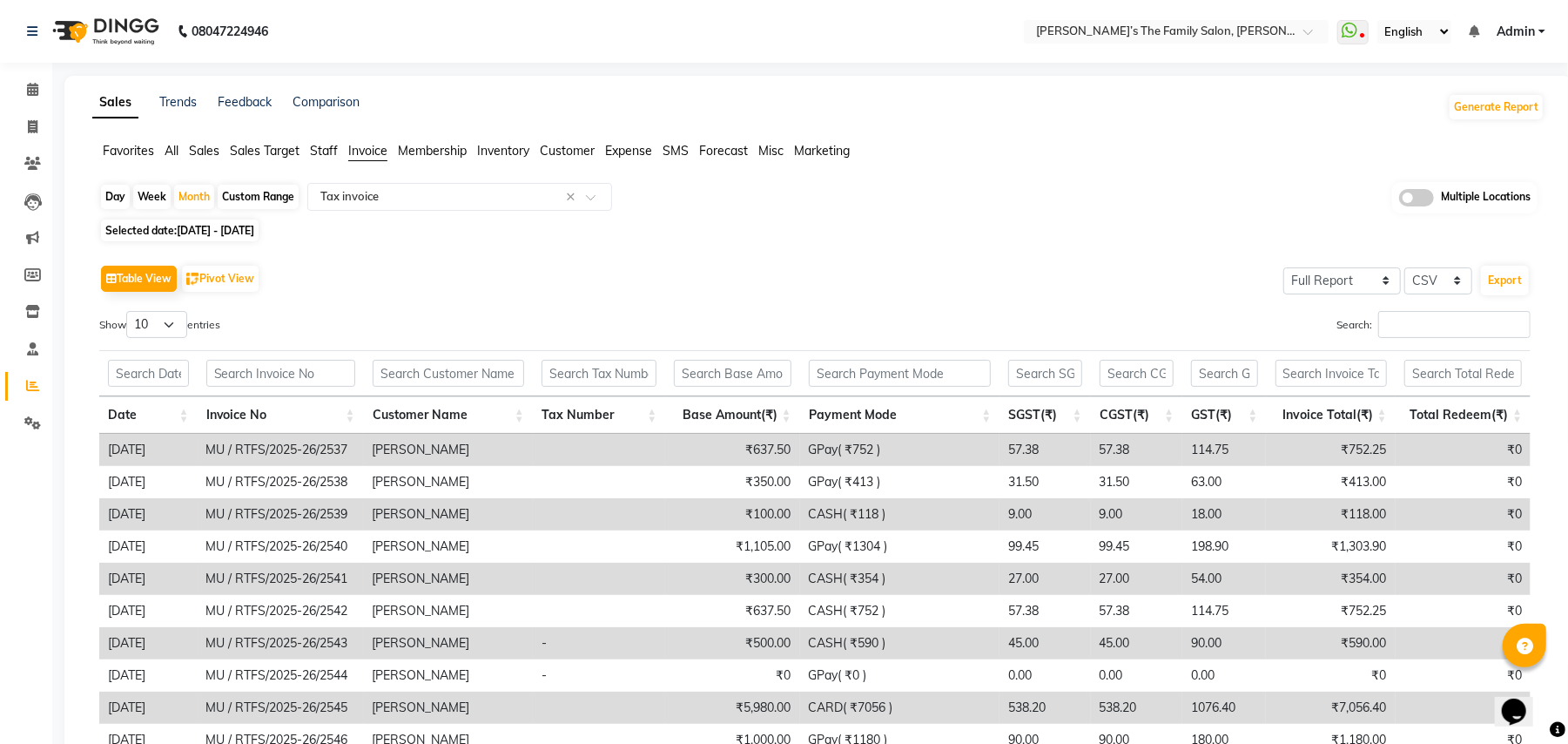
click at [453, 237] on div "Selected date: 01-08-2025 - 31-08-2025" at bounding box center [822, 230] width 1446 height 18
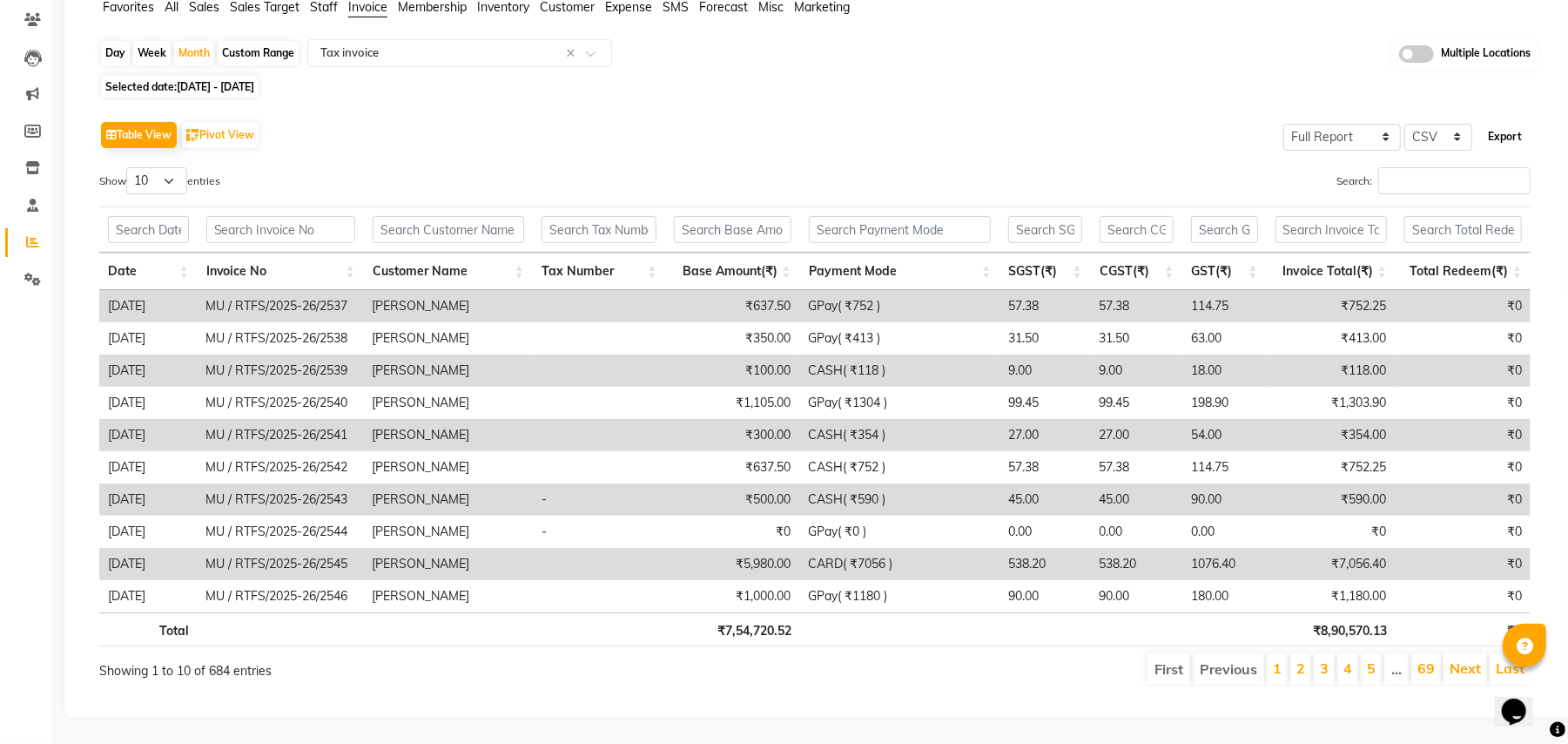
click at [1512, 122] on button "Export" at bounding box center [1505, 136] width 48 height 29
click at [893, 77] on div "Day Week Month Custom Range Select Report Type × Tax invoice × Multiple Locatio…" at bounding box center [819, 369] width 1453 height 662
click at [641, 122] on div "Table View Pivot View Select Full Report Filtered Report Select CSV PDF Export" at bounding box center [815, 135] width 1432 height 37
click at [875, 103] on div "Table View Pivot View Select Full Report Filtered Report Select CSV PDF Export …" at bounding box center [815, 401] width 1459 height 598
click at [713, 103] on div "Table View Pivot View Select Full Report Filtered Report Select CSV PDF Export …" at bounding box center [815, 401] width 1459 height 598
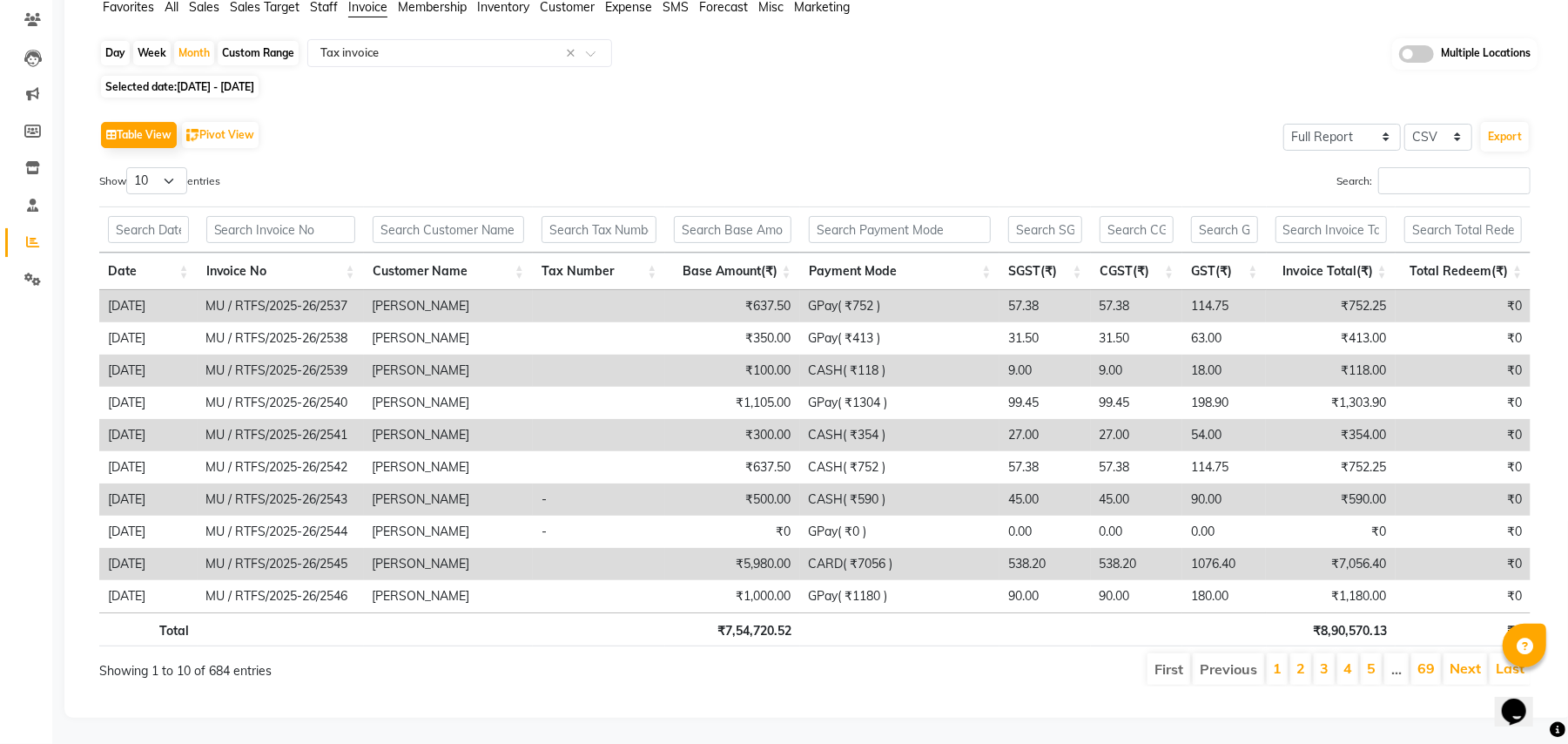
click at [840, 77] on div "Selected date: 01-08-2025 - 31-08-2025" at bounding box center [822, 87] width 1446 height 18
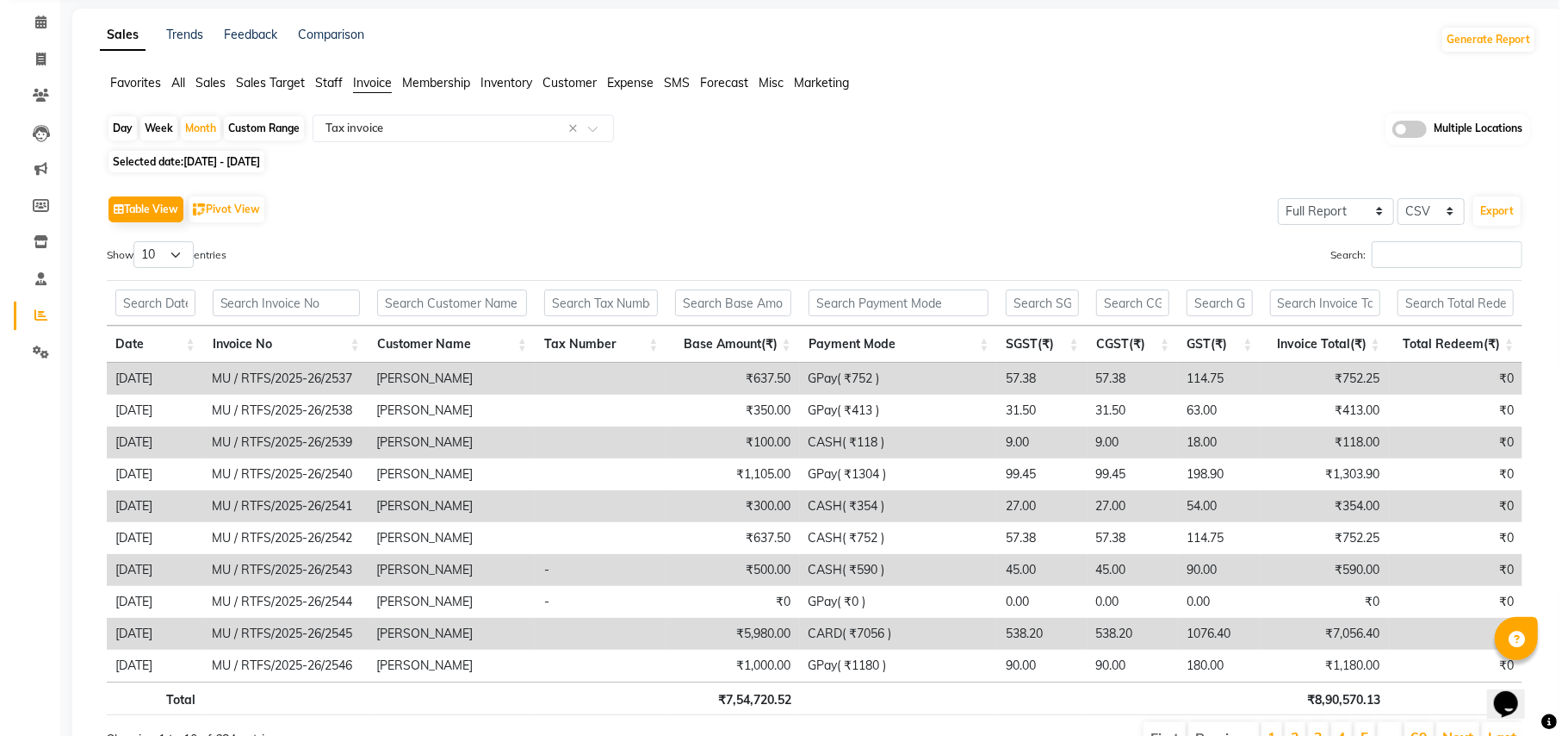
scroll to position [0, 0]
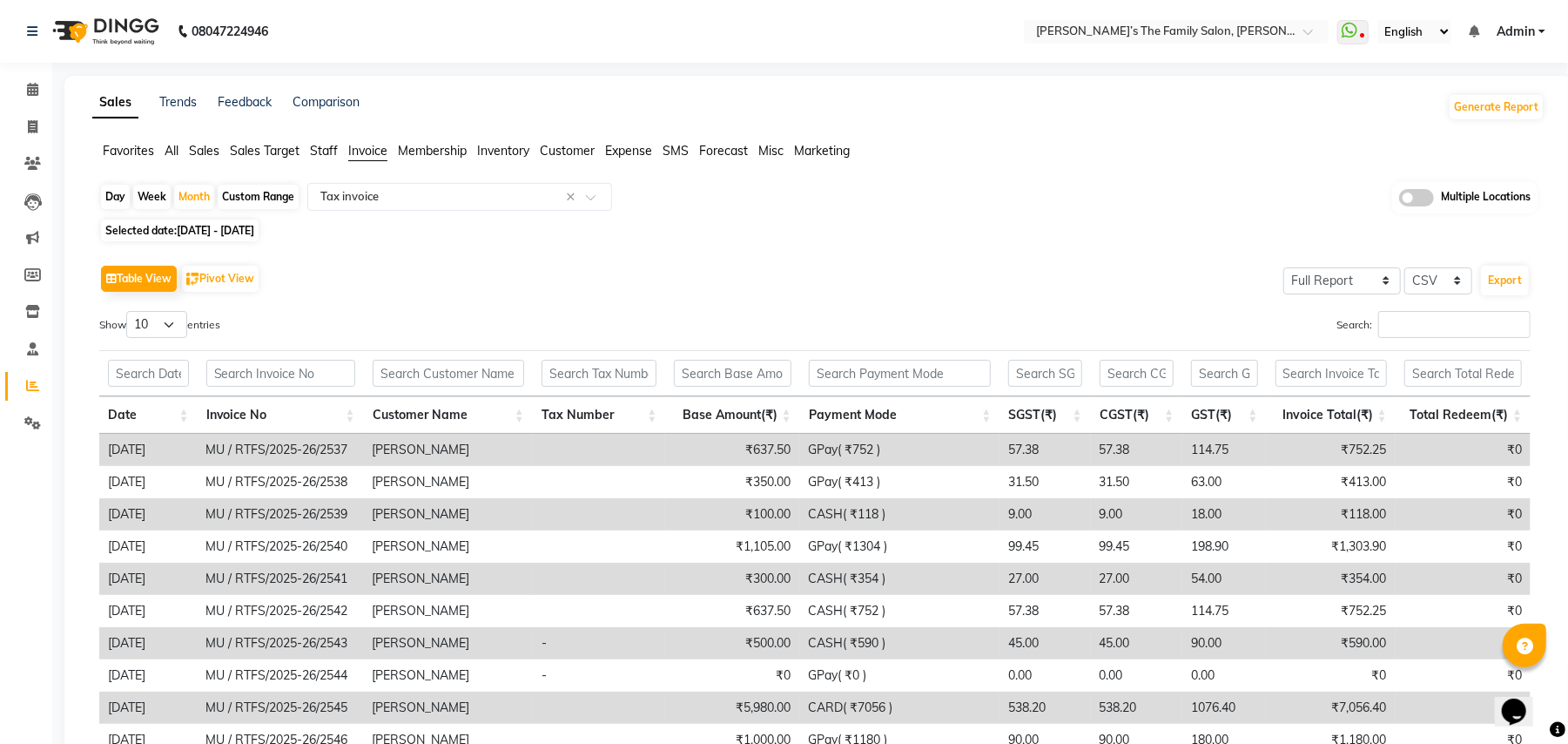
click at [1510, 29] on span "Admin" at bounding box center [1516, 32] width 39 height 18
click at [1443, 119] on link "Sign out" at bounding box center [1456, 119] width 159 height 27
